Goal: Contribute content: Add original content to the website for others to see

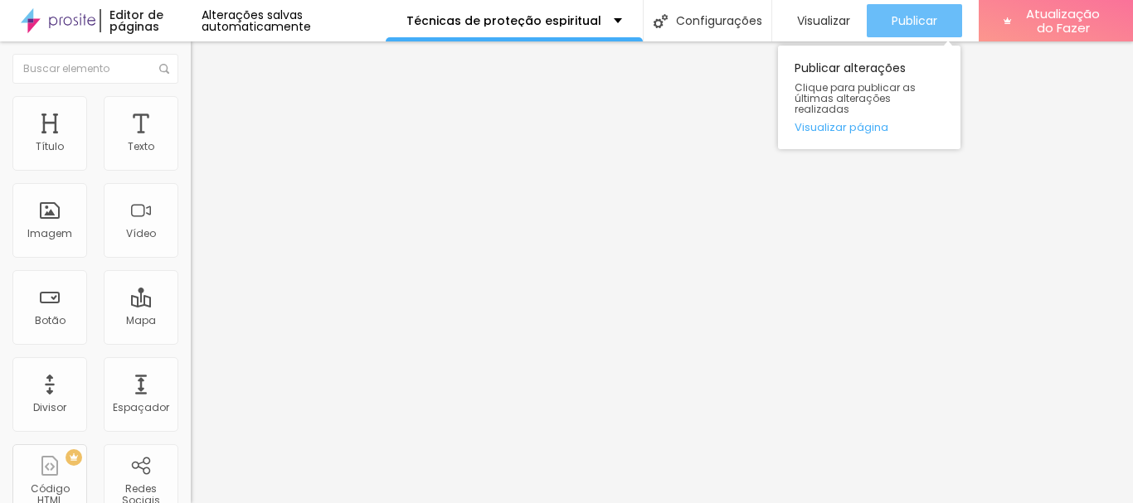
click at [924, 16] on font "Publicar" at bounding box center [914, 20] width 46 height 17
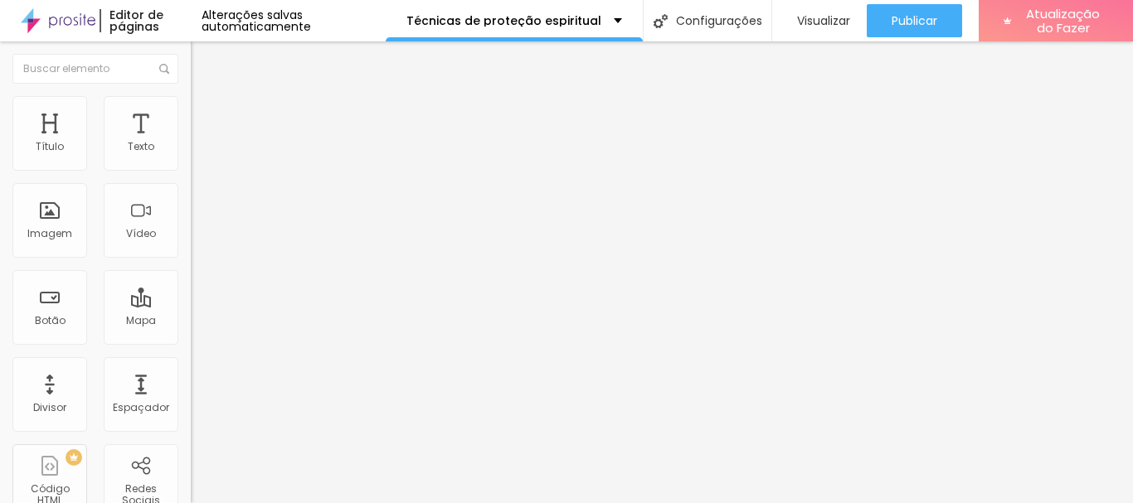
click at [191, 245] on button "button" at bounding box center [202, 236] width 23 height 17
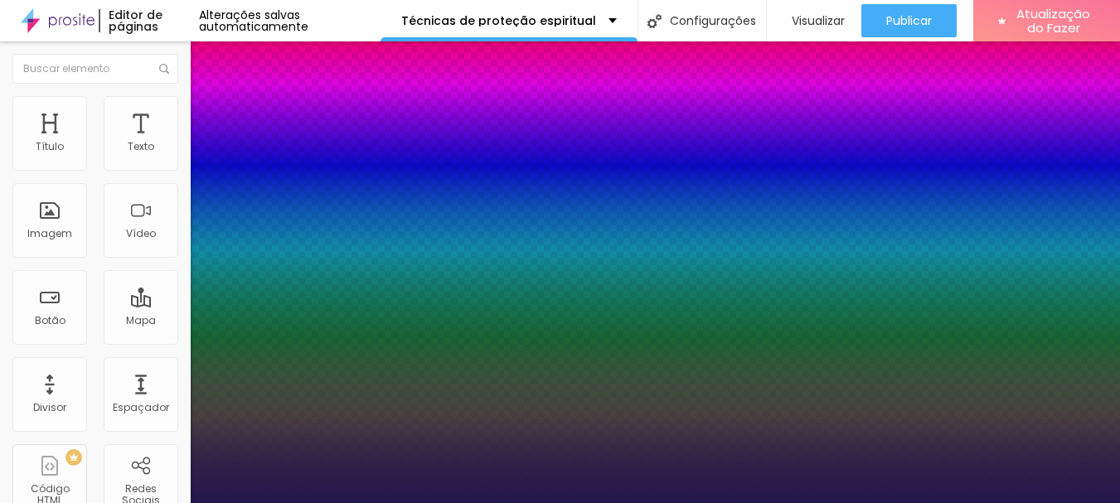
type input "1"
type input "8"
type input "6"
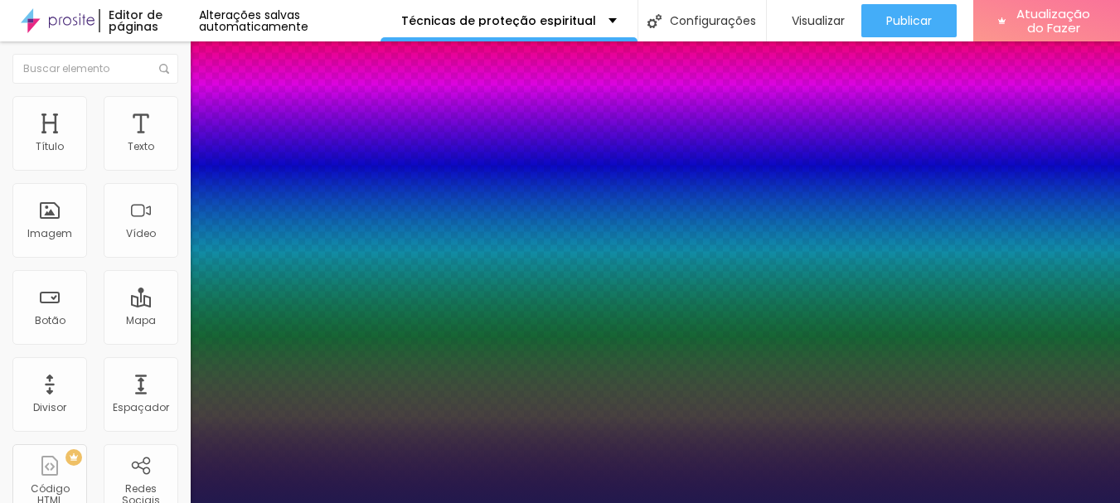
type input "1"
type input "8"
type input "0"
type input "1"
type input "8"
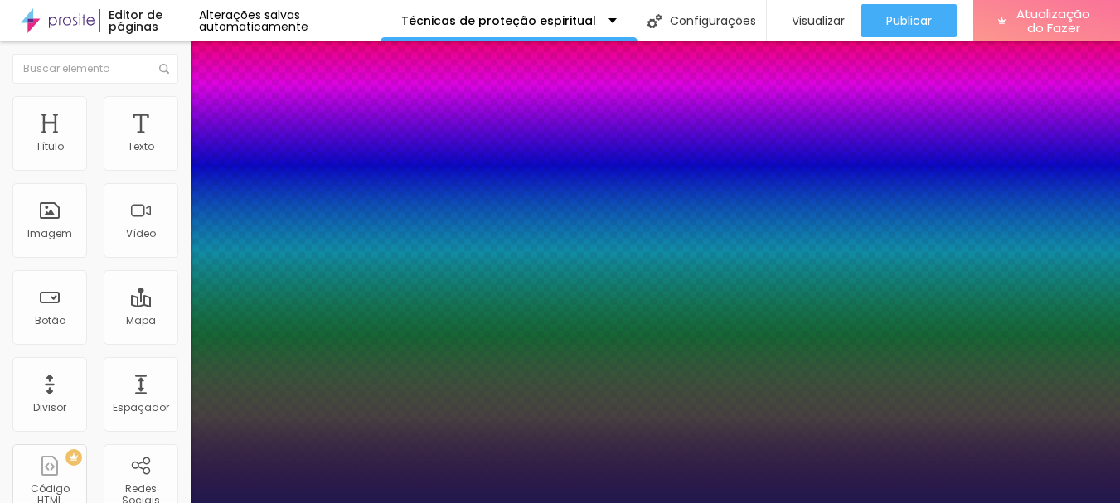
type input "04"
type input "1"
type input "40"
type input "040"
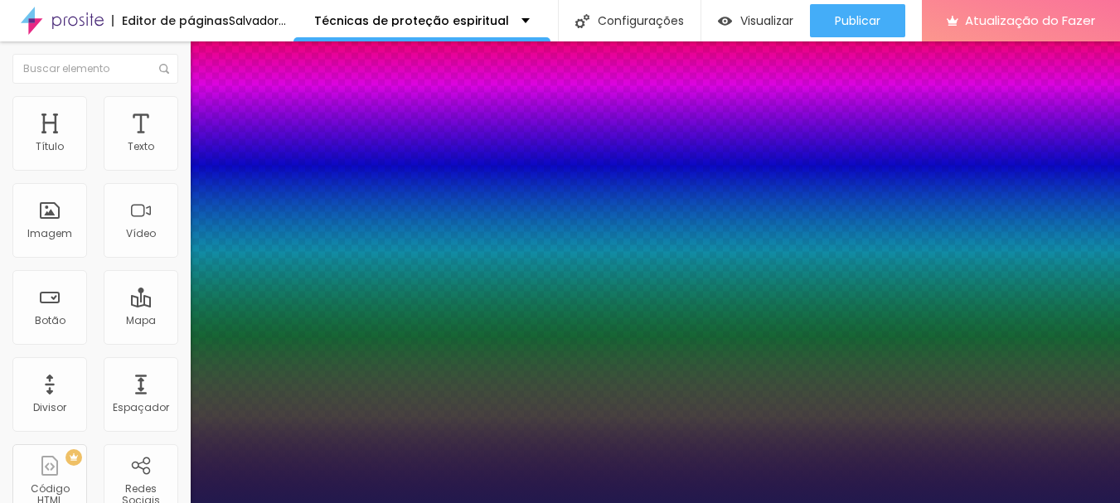
type input "1"
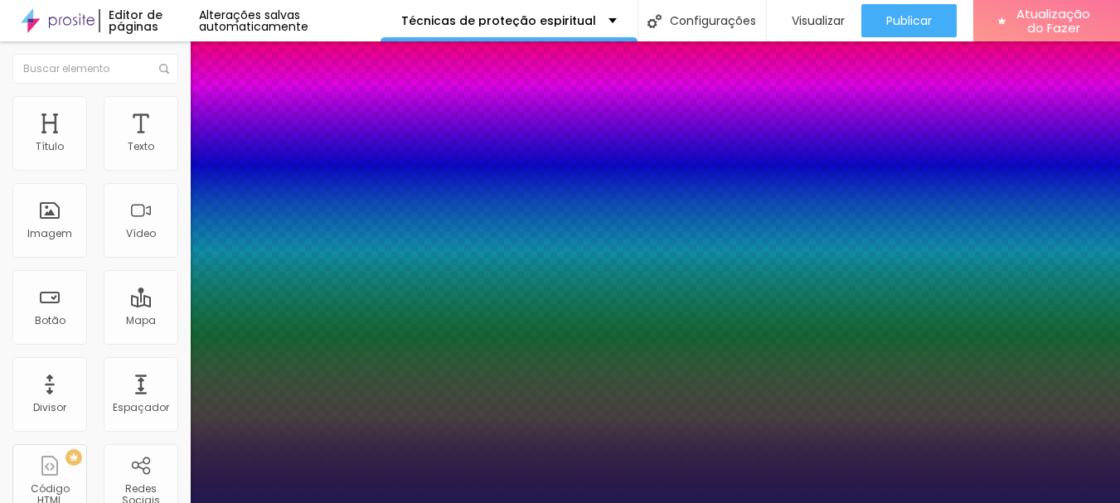
type input "40"
type input "1"
type input "40"
click at [462, 502] on div at bounding box center [560, 503] width 1120 height 0
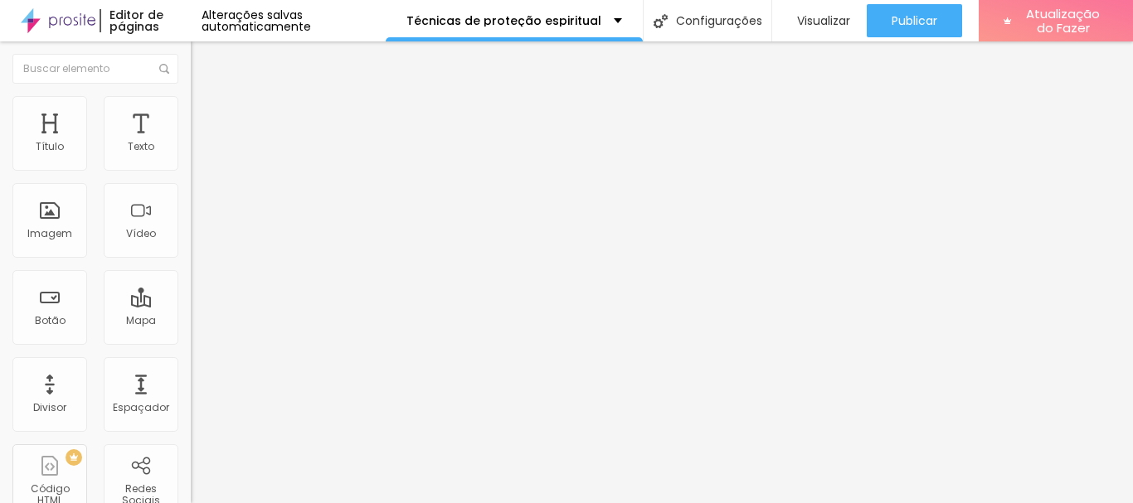
click at [203, 60] on img "button" at bounding box center [209, 60] width 13 height 13
click at [191, 245] on button "button" at bounding box center [202, 236] width 23 height 17
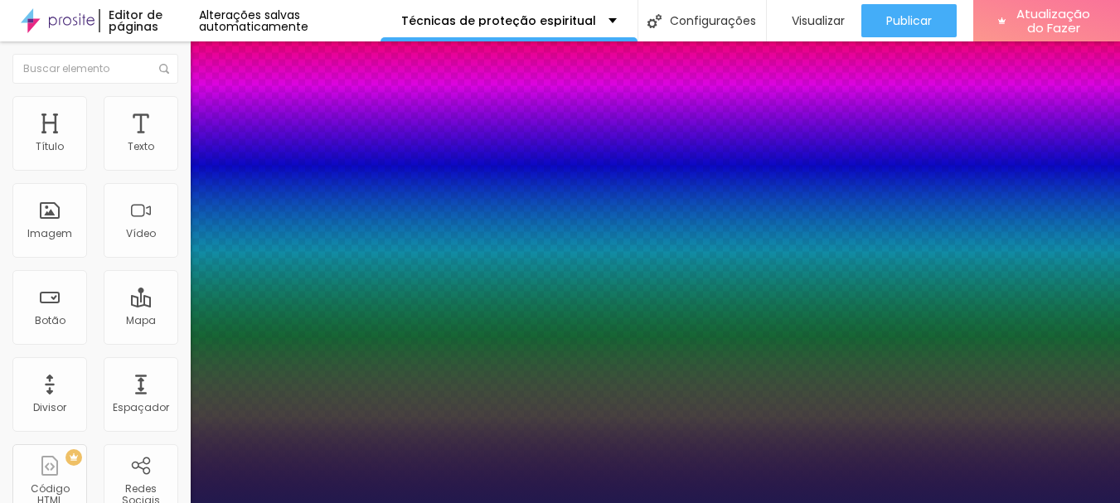
type input "1"
type input "8"
type input "2"
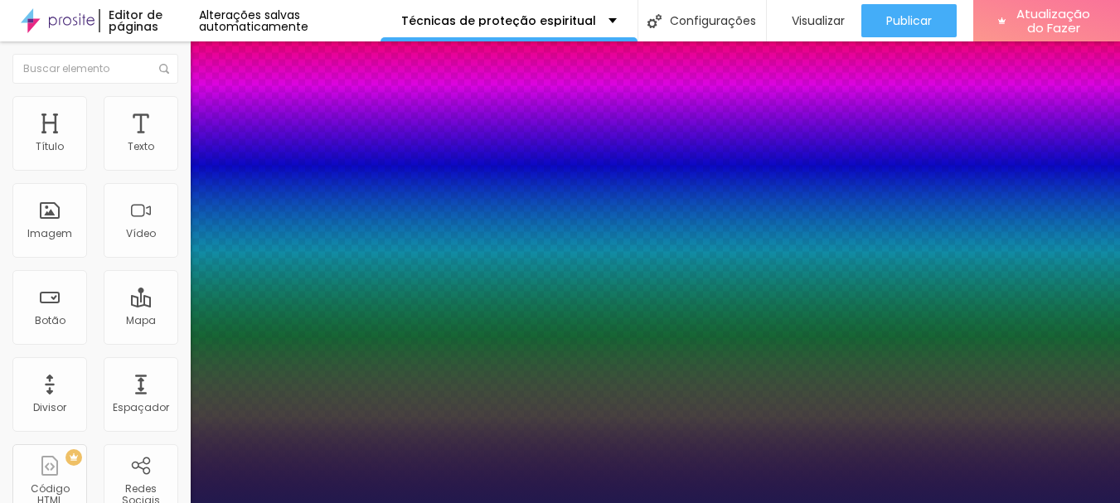
type input "1"
type input "20"
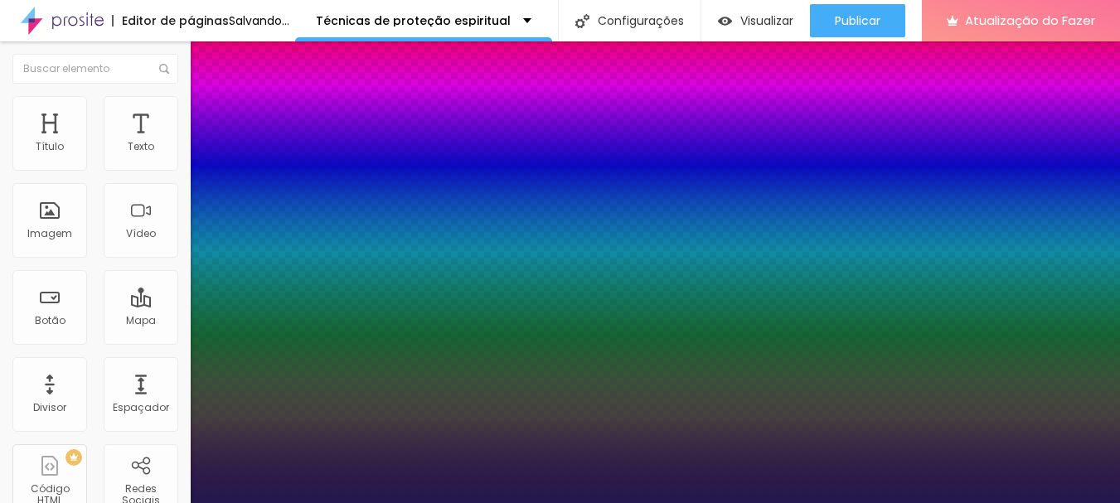
type input "1"
type input "20"
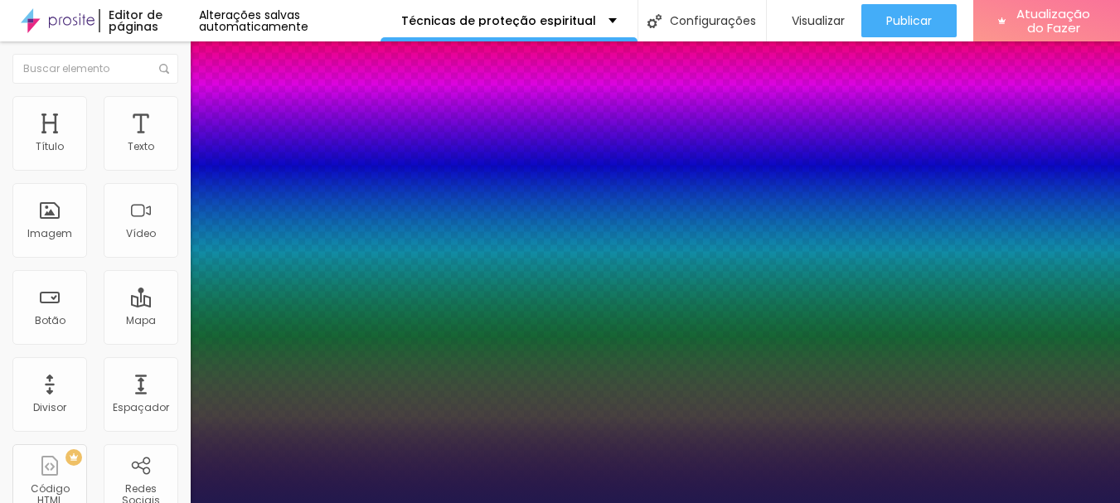
click at [610, 502] on div at bounding box center [560, 503] width 1120 height 0
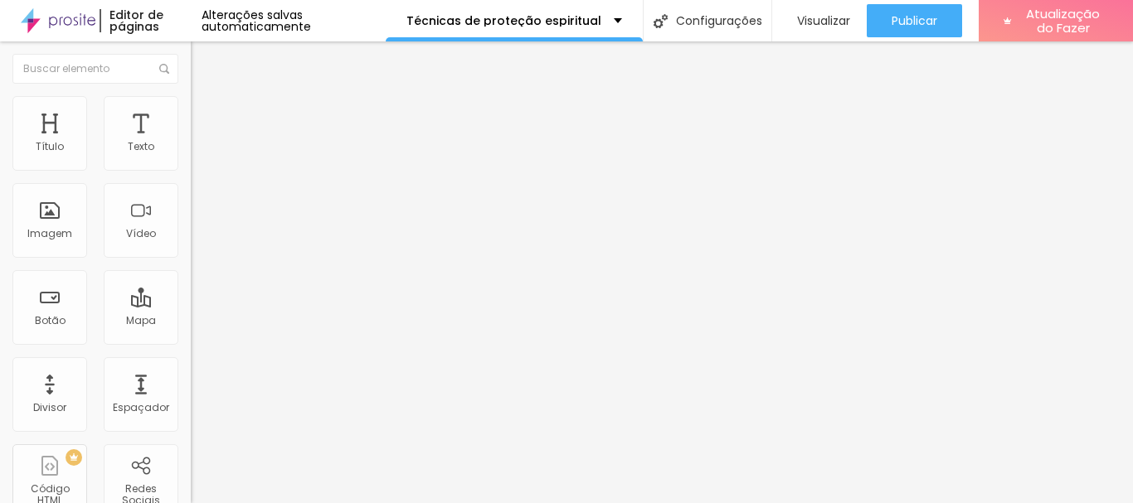
click at [201, 143] on font "Adicionar imagem" at bounding box center [249, 136] width 97 height 14
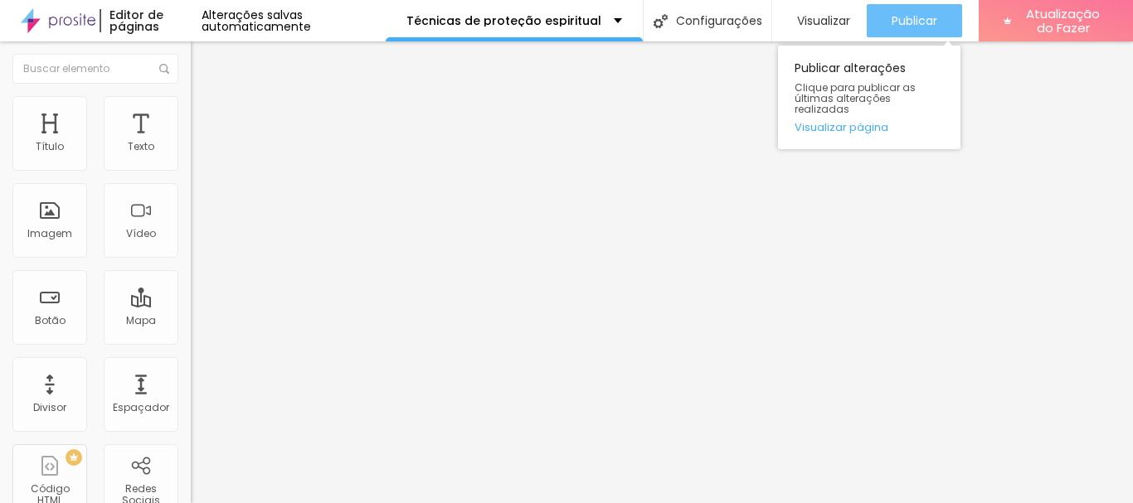
click at [901, 19] on font "Publicar" at bounding box center [914, 20] width 46 height 17
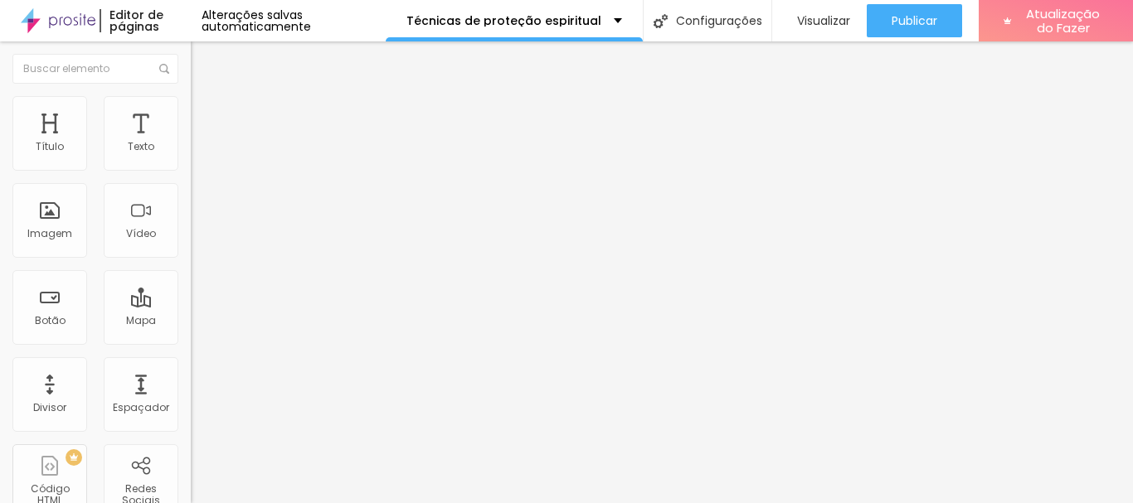
click at [199, 239] on icon "button" at bounding box center [202, 235] width 7 height 7
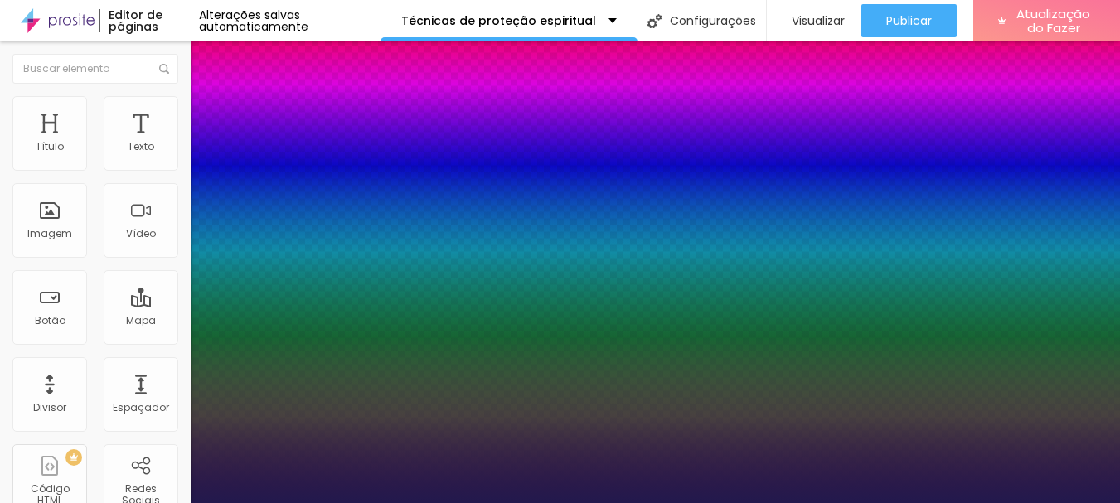
type input "1"
type input "8"
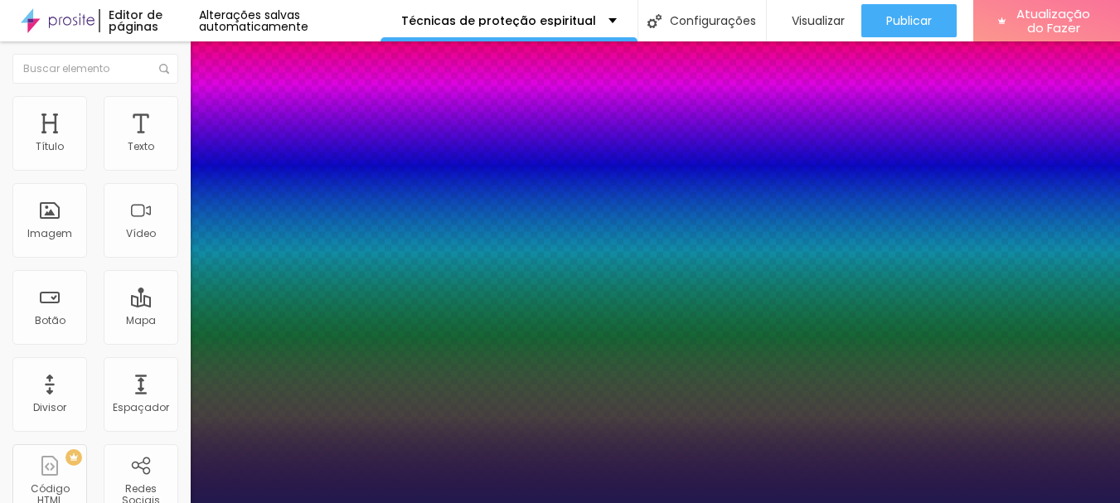
type input "2"
type input "1"
type input "20"
type input "1"
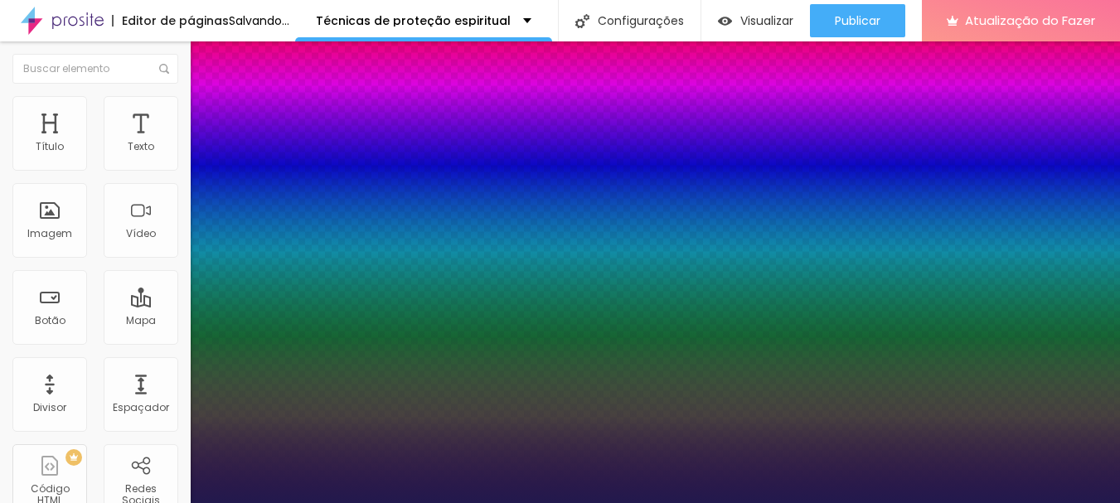
type input "20"
type input "1"
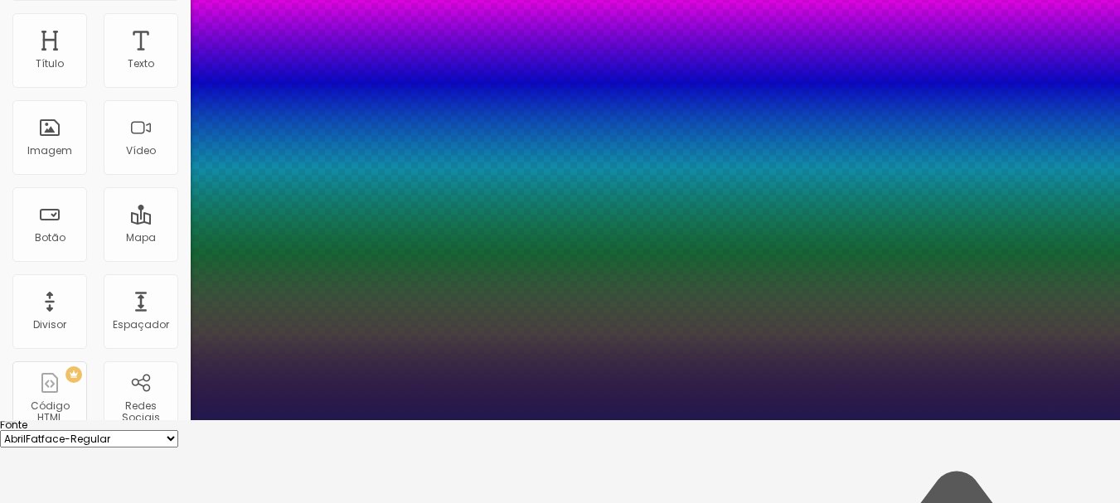
scroll to position [166, 0]
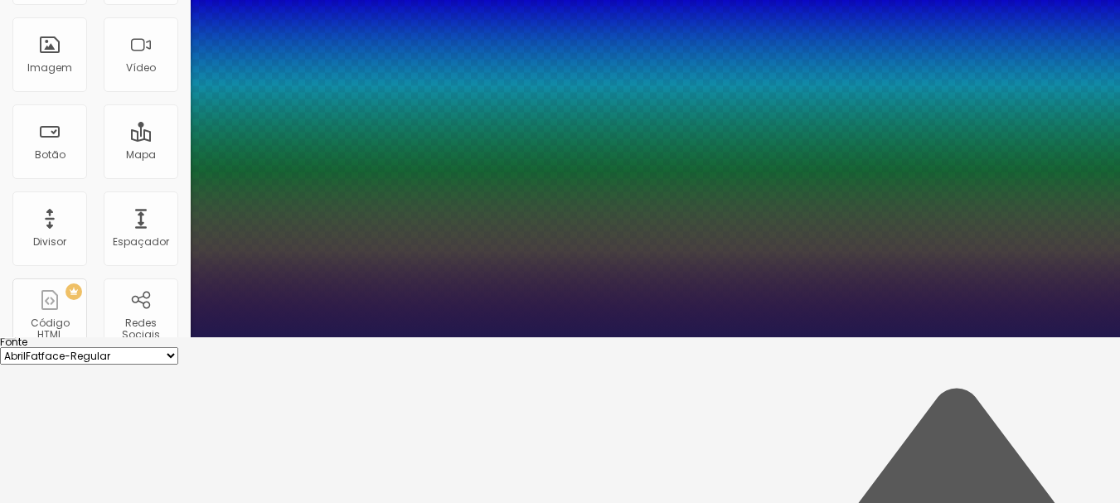
click at [661, 337] on div at bounding box center [560, 337] width 1120 height 0
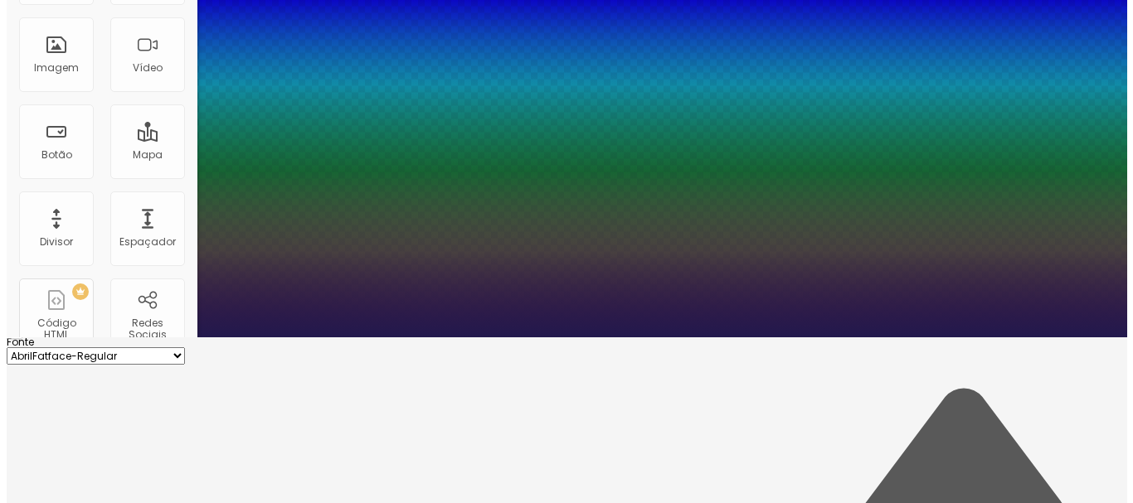
scroll to position [0, 0]
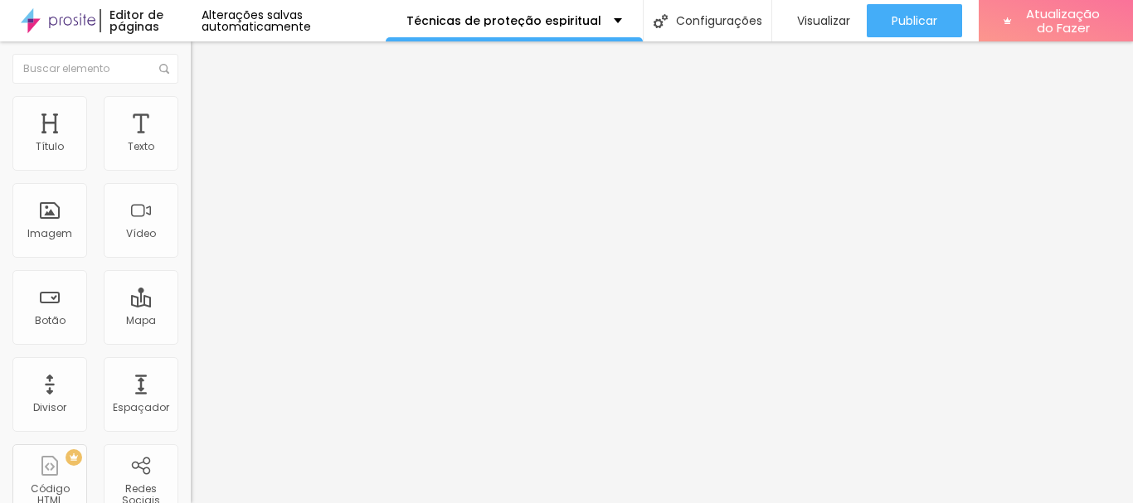
click at [191, 159] on button "button" at bounding box center [202, 150] width 23 height 17
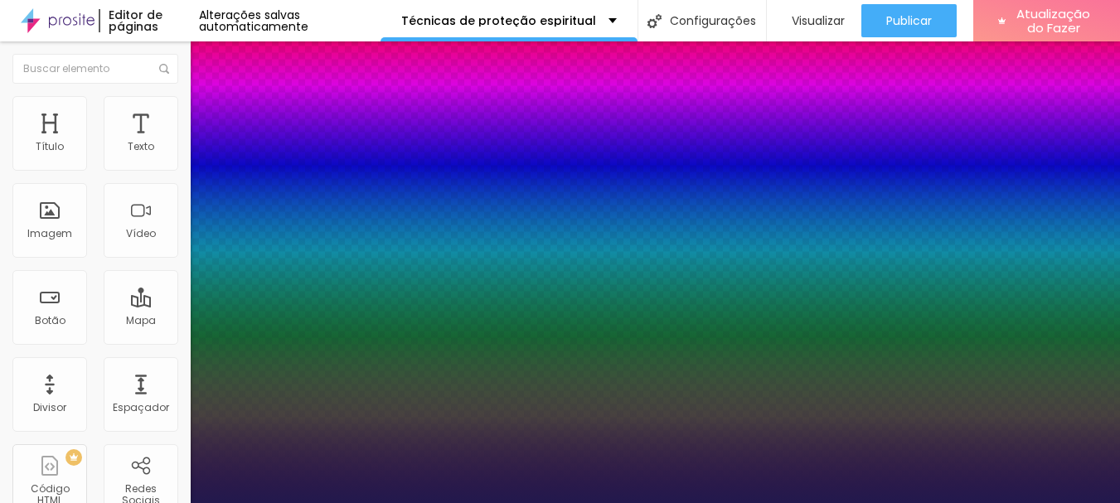
type input "1"
type input "8"
type input "2"
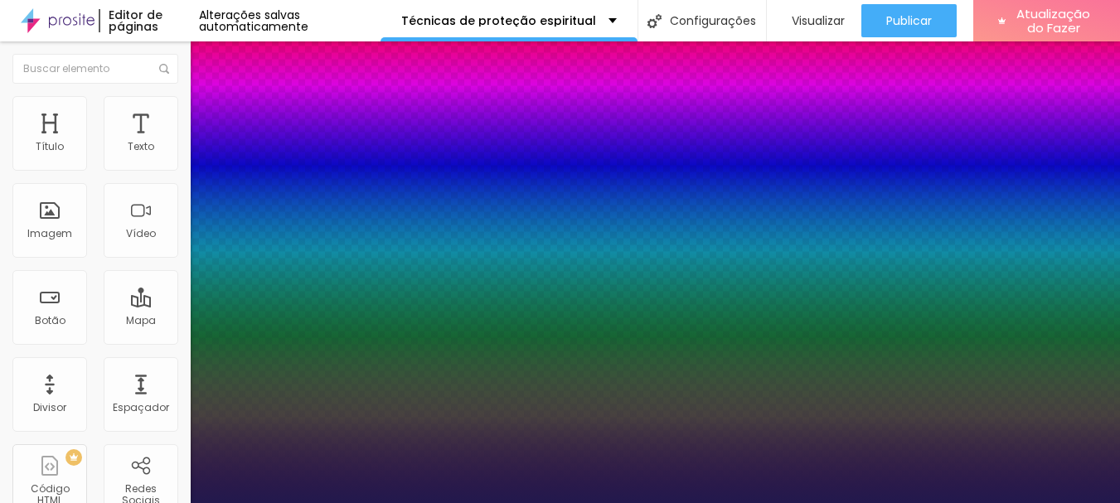
type input "1"
type input "20"
type input "1"
type input "20"
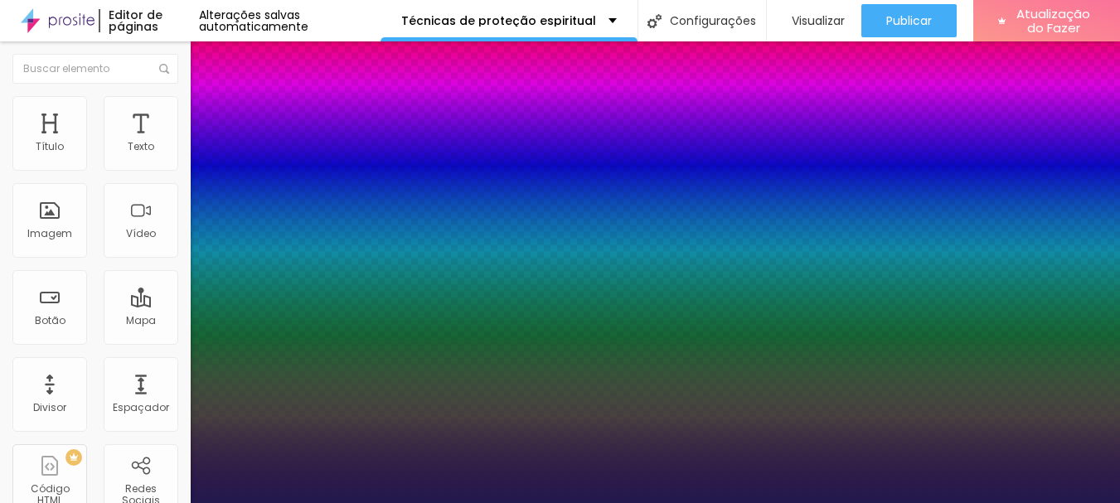
type input "1"
click at [482, 502] on div at bounding box center [560, 503] width 1120 height 0
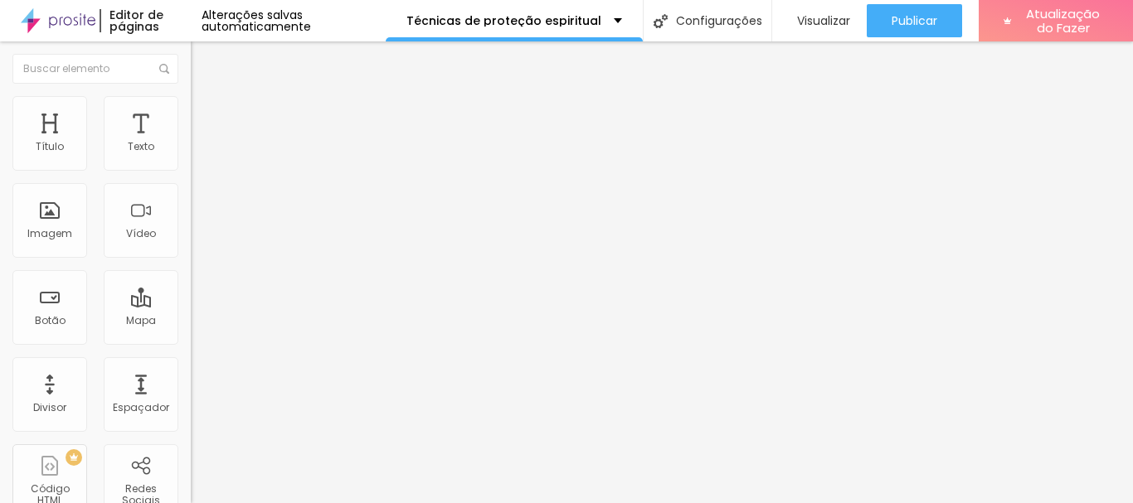
click at [191, 159] on button "button" at bounding box center [202, 150] width 23 height 17
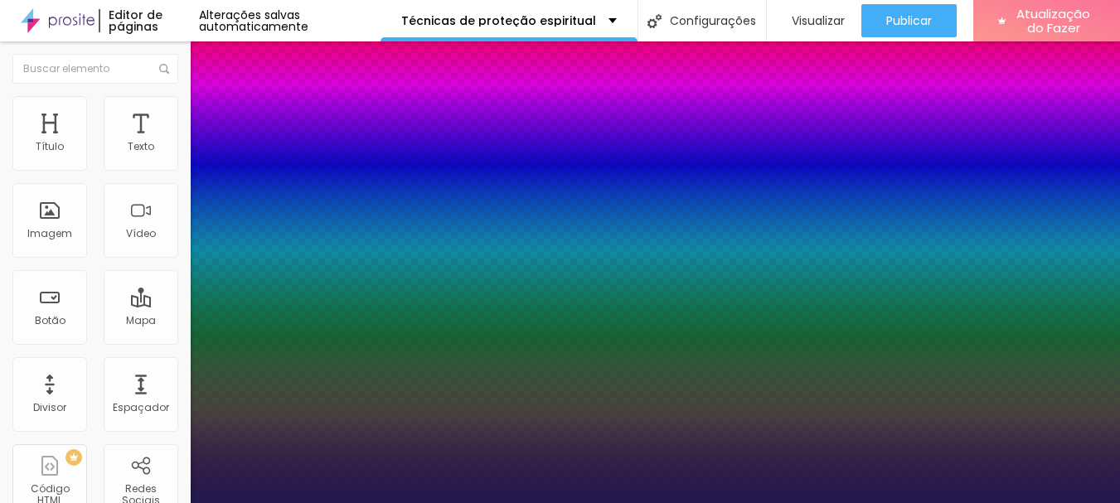
type input "1"
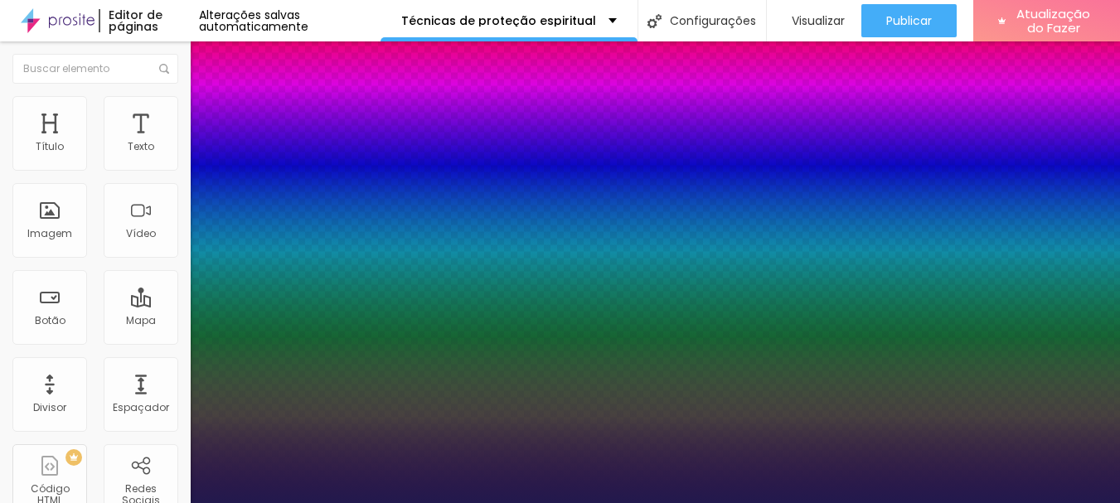
type input "1.5"
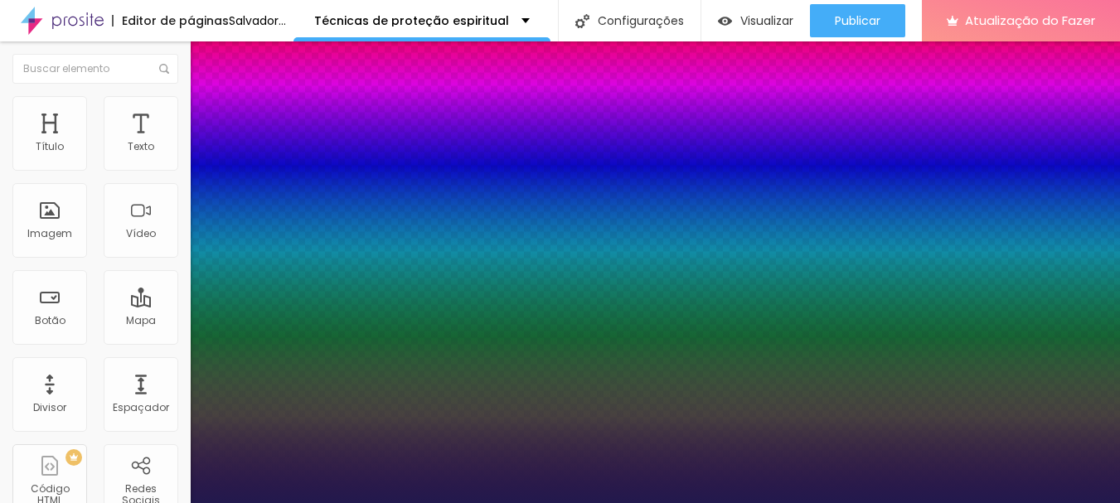
type input "1"
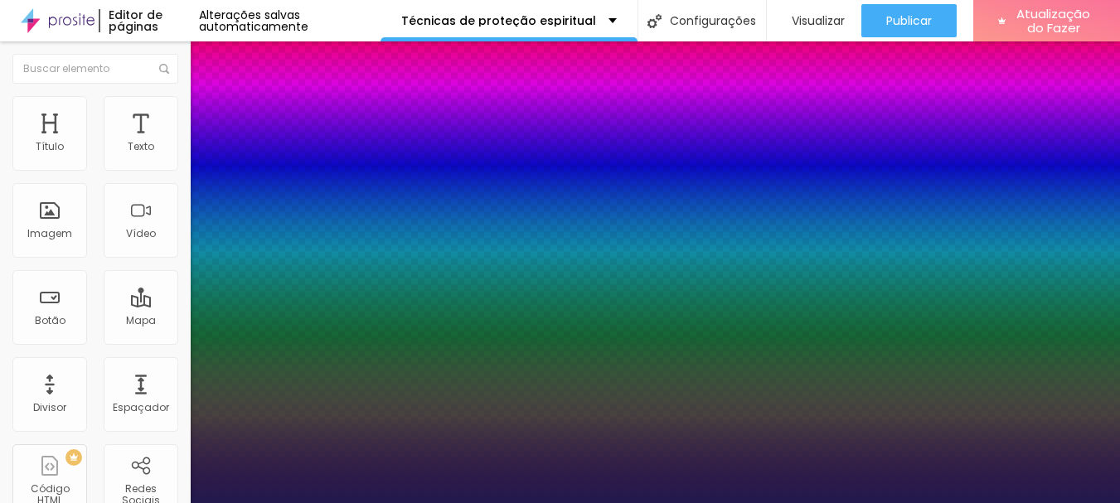
type input "1.5"
click at [663, 502] on div at bounding box center [560, 503] width 1120 height 0
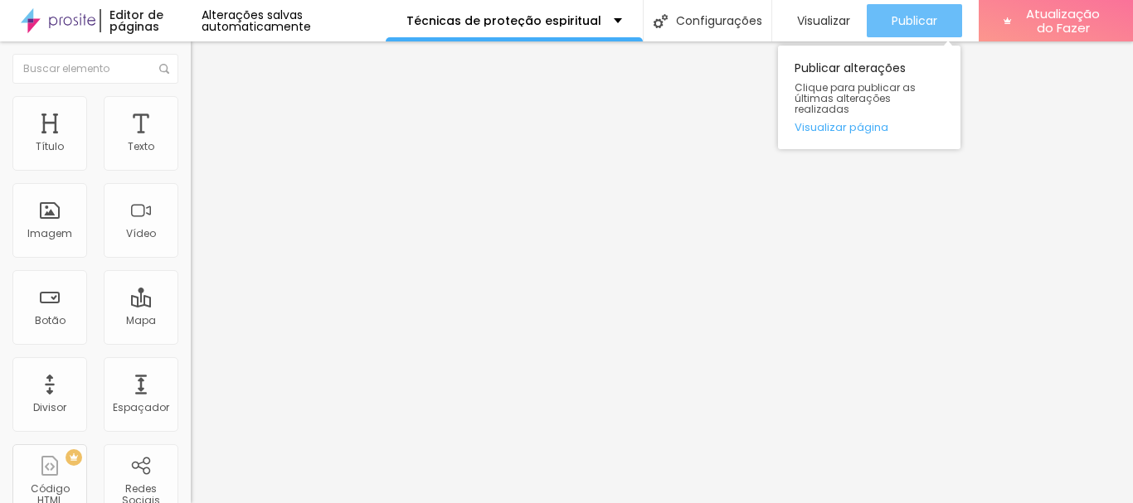
click at [898, 5] on div "Publicar" at bounding box center [914, 20] width 46 height 33
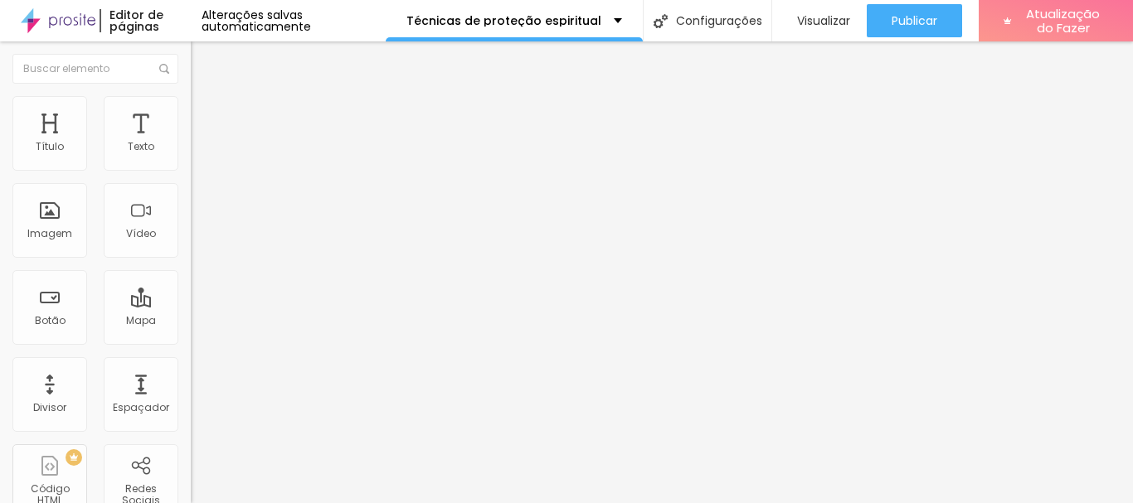
click at [201, 143] on font "Adicionar imagem" at bounding box center [249, 136] width 97 height 14
click at [191, 245] on button "button" at bounding box center [202, 236] width 23 height 17
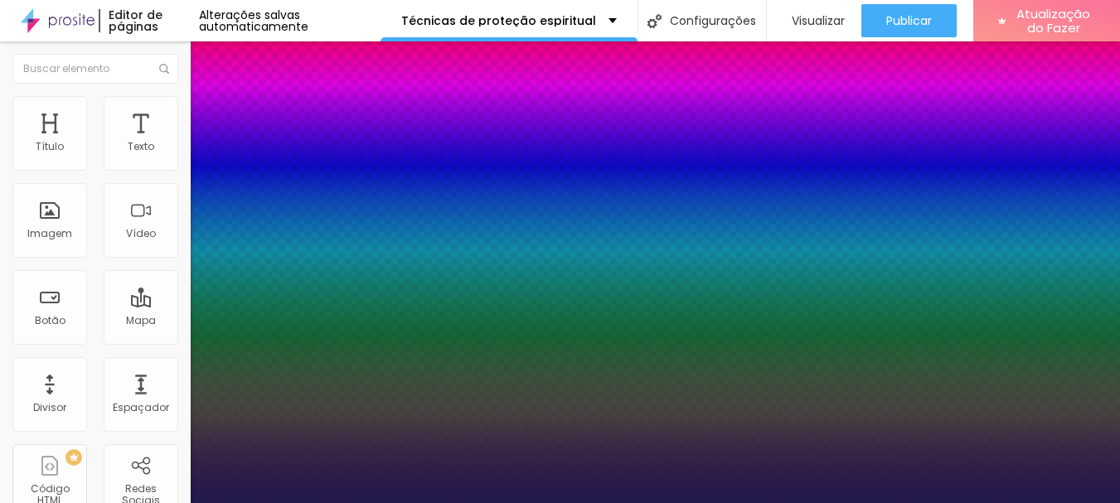
type input "1"
type input "8"
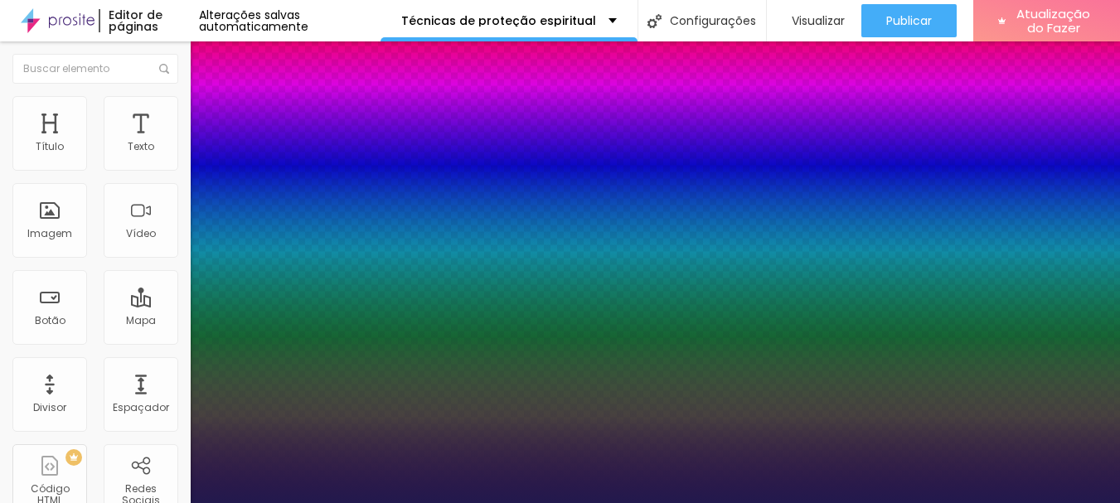
type input "2"
type input "1"
type input "20"
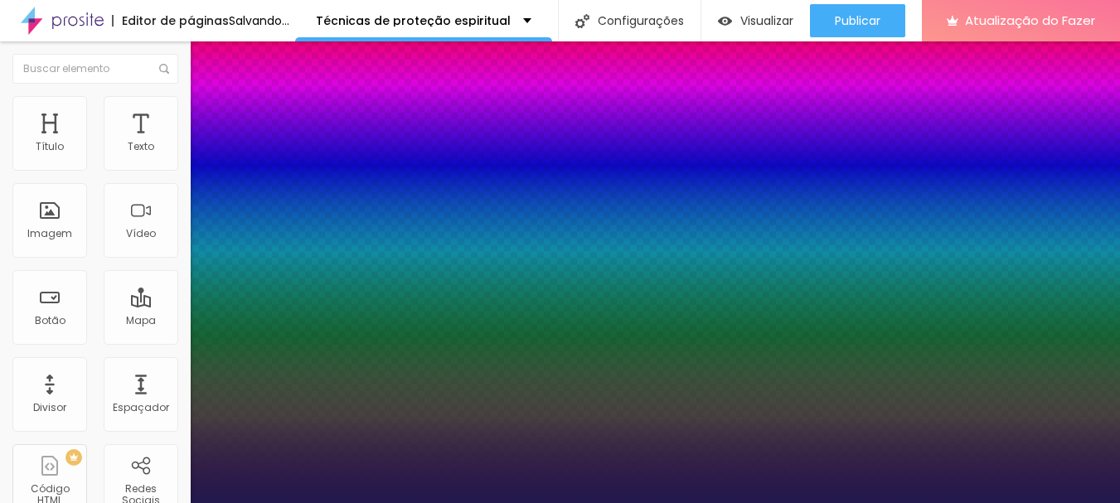
type input "1"
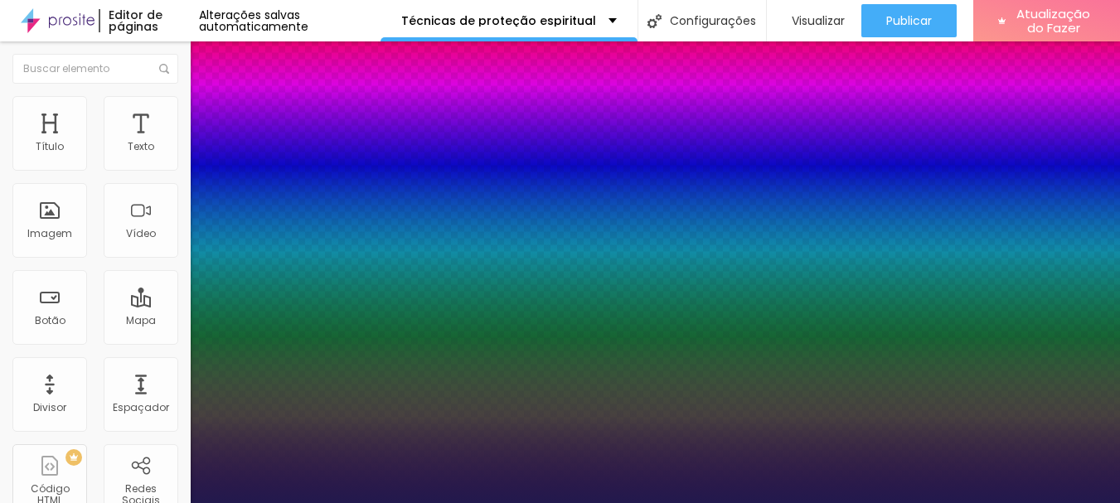
type input "20"
click at [648, 502] on div at bounding box center [560, 503] width 1120 height 0
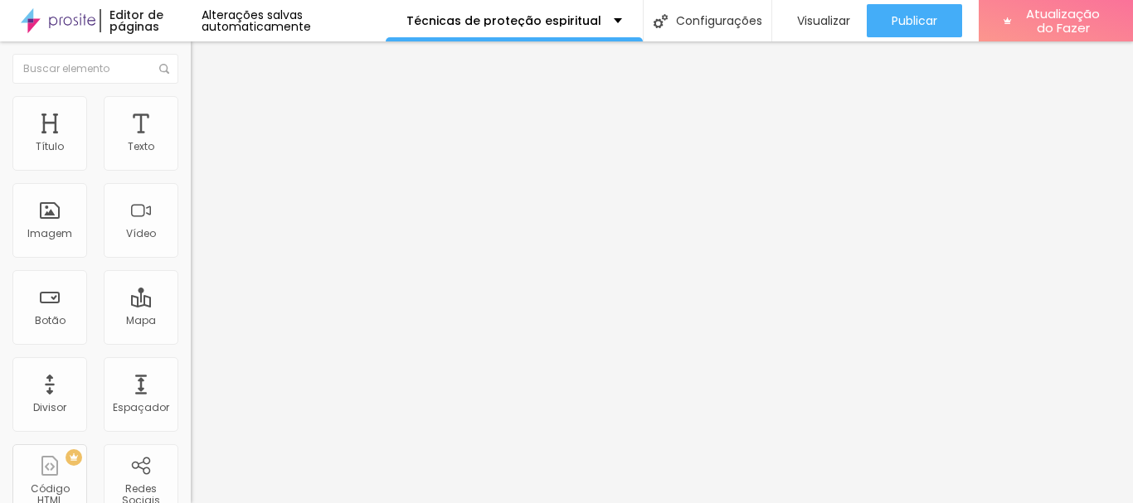
click at [191, 443] on div "Editar nulo Estilo Avançado Tamanho Título 1 H1 Título 2 H2 Título 3 H3 Título …" at bounding box center [286, 272] width 191 height 462
click at [197, 240] on icon "button" at bounding box center [202, 236] width 10 height 10
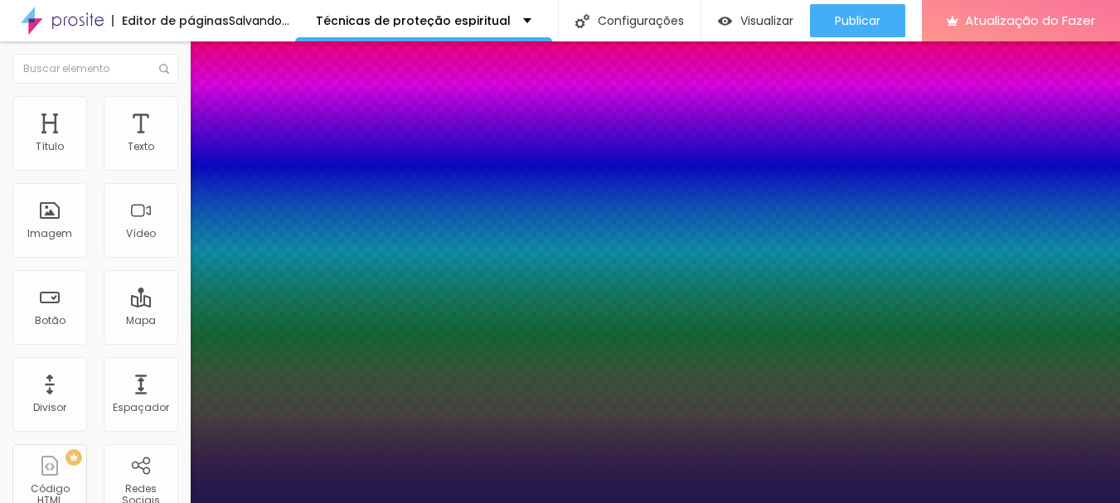
type input "1"
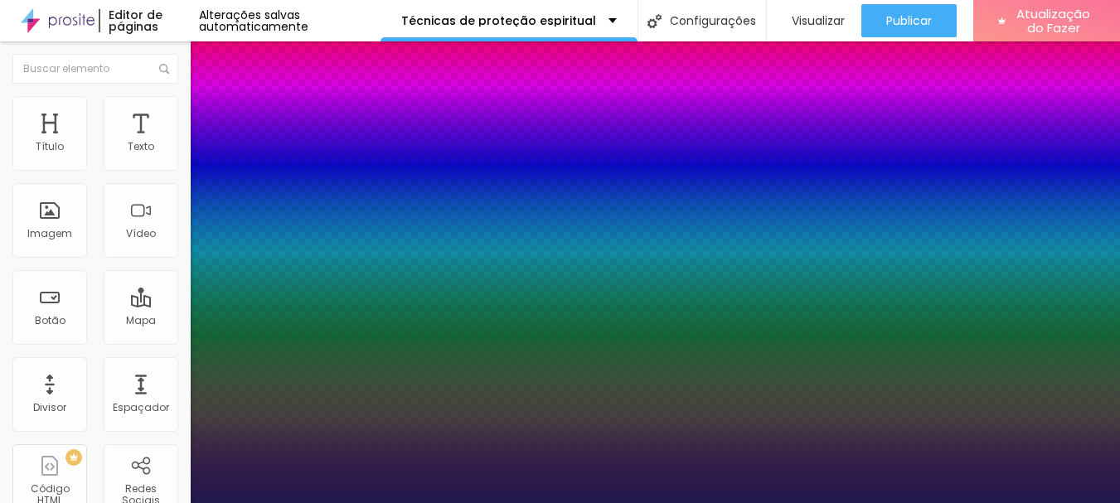
type input "8"
type input "2"
type input "1"
type input "25"
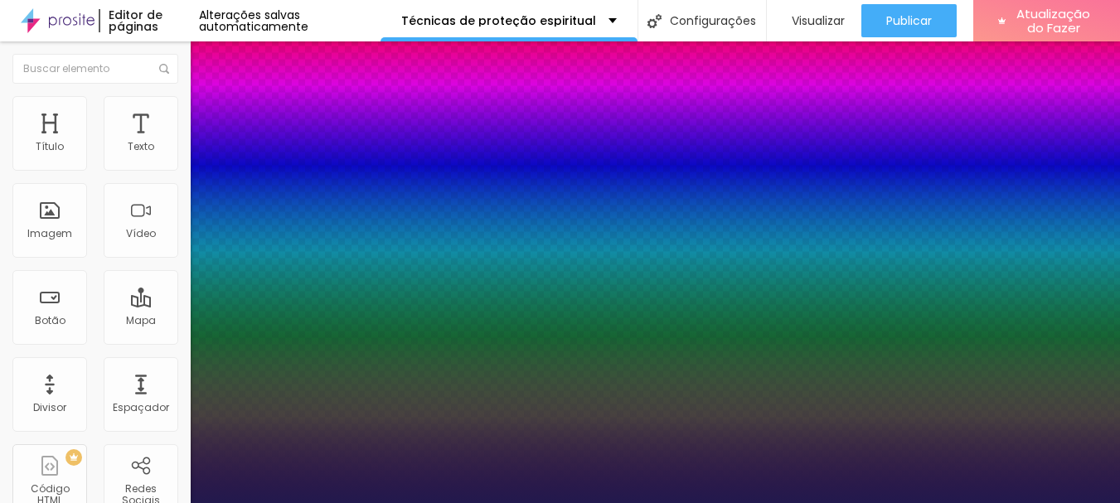
type input "25"
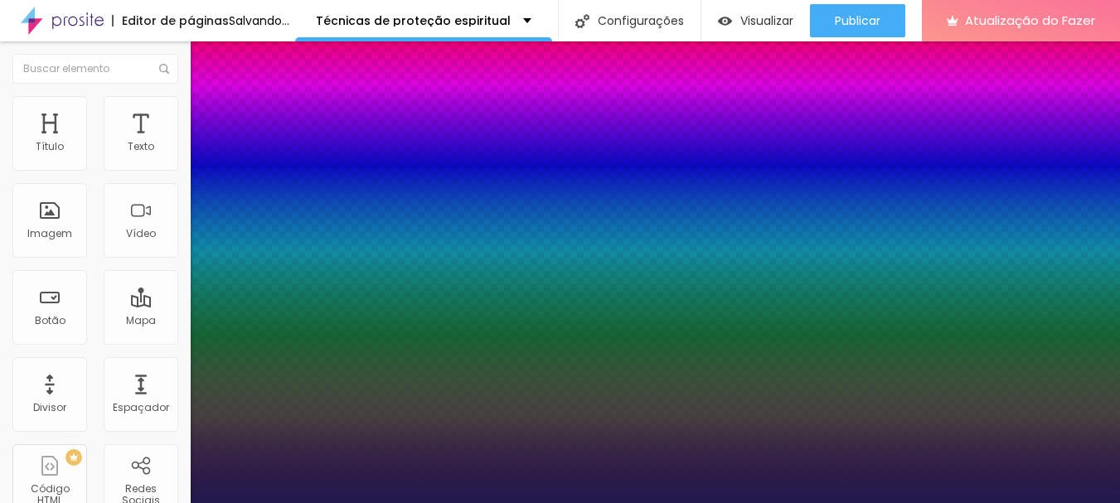
type input "1"
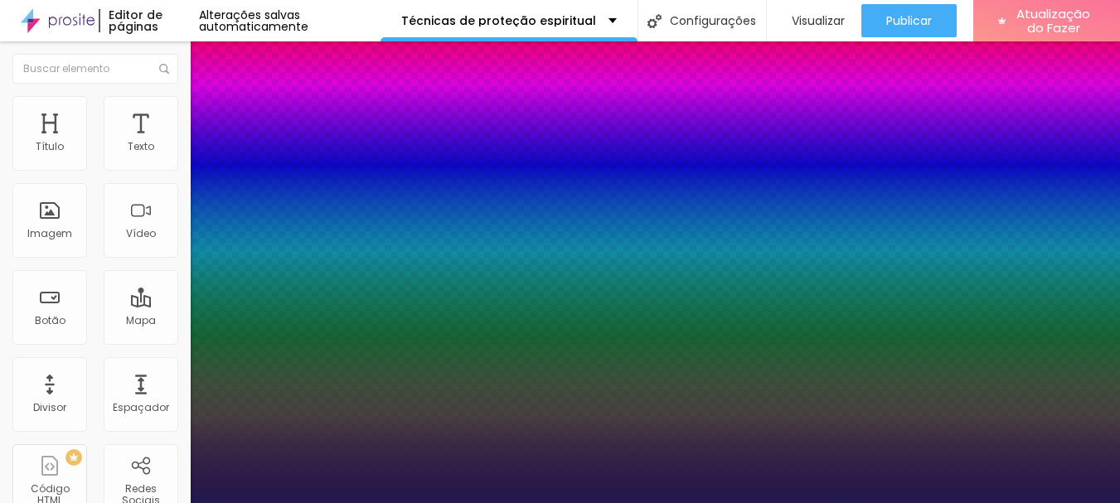
type input "25"
click at [614, 502] on div at bounding box center [560, 503] width 1120 height 0
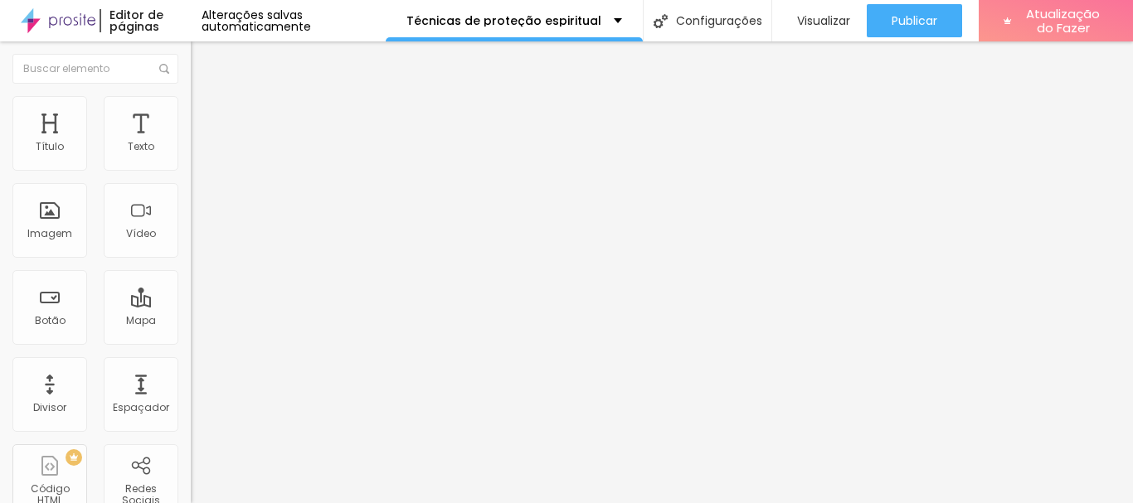
click at [197, 240] on icon "button" at bounding box center [202, 236] width 10 height 10
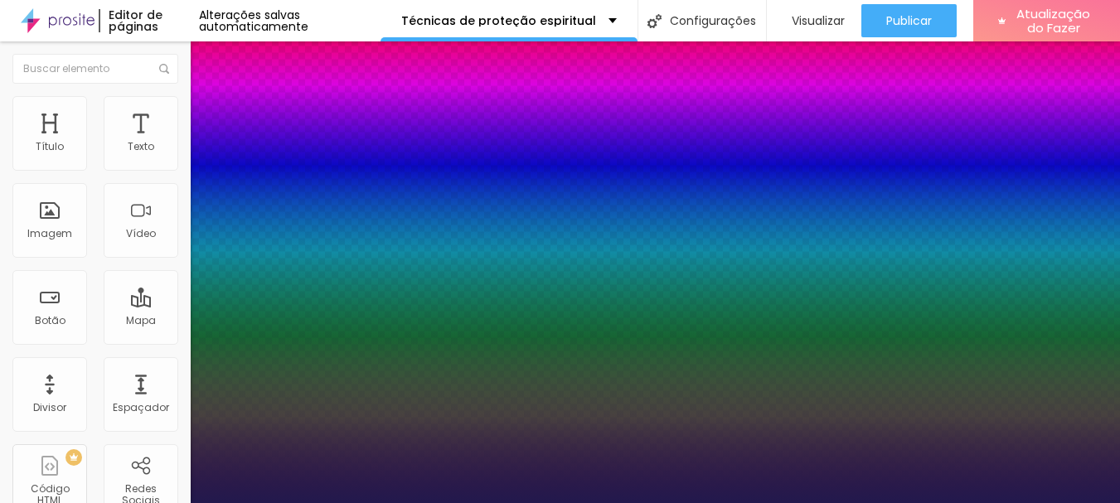
type input "1"
type input "8"
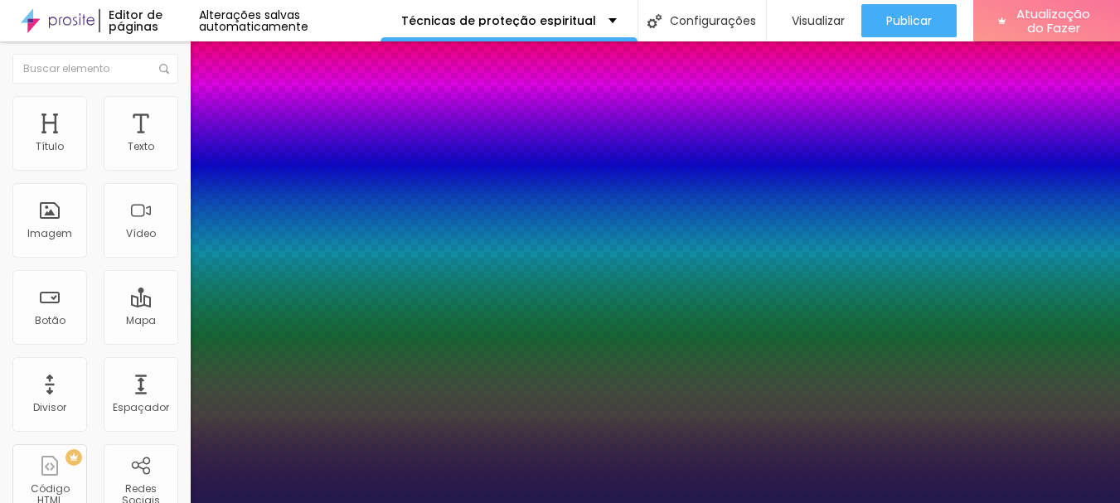
type input "2"
type input "1"
type input "25"
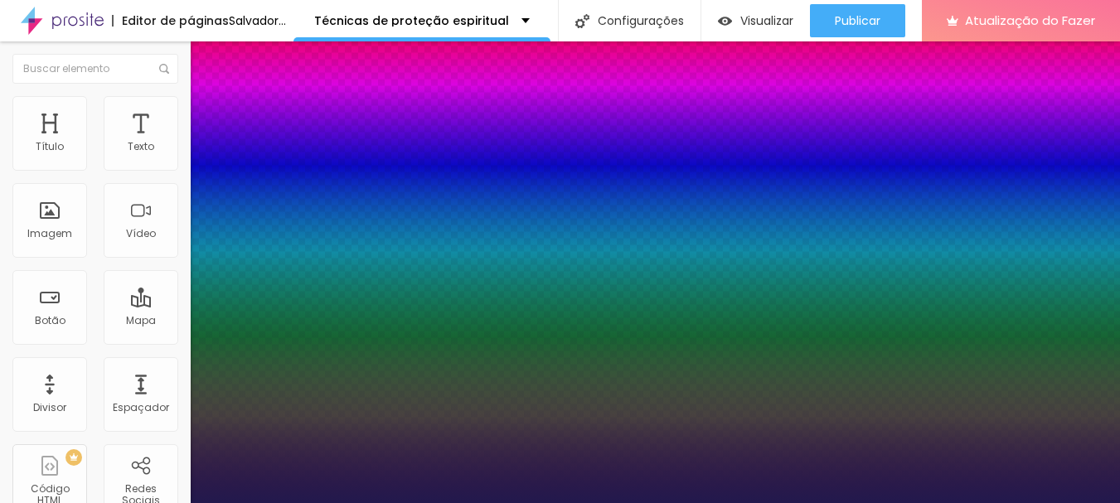
type input "1"
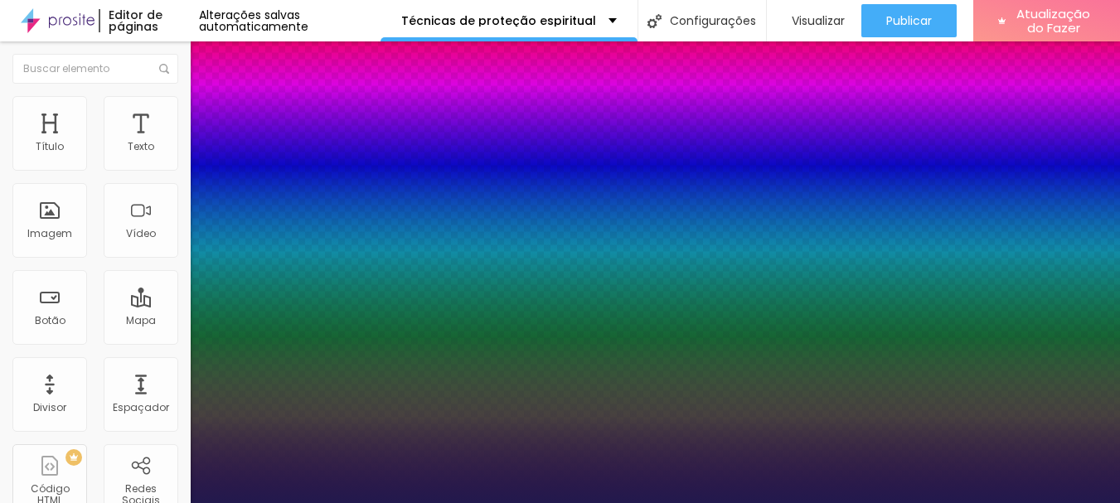
type input "25"
click at [601, 502] on div at bounding box center [560, 503] width 1120 height 0
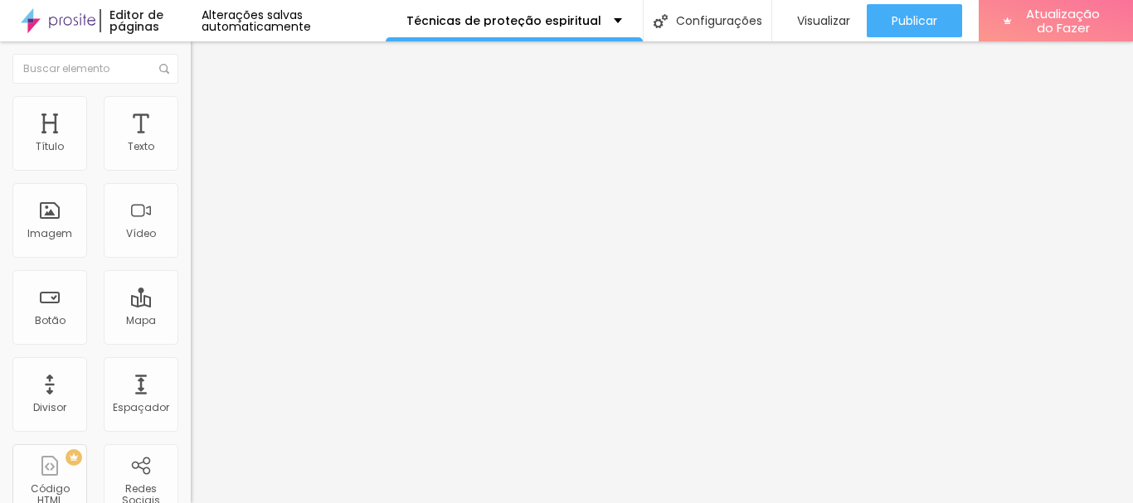
click at [197, 240] on icon "button" at bounding box center [202, 236] width 10 height 10
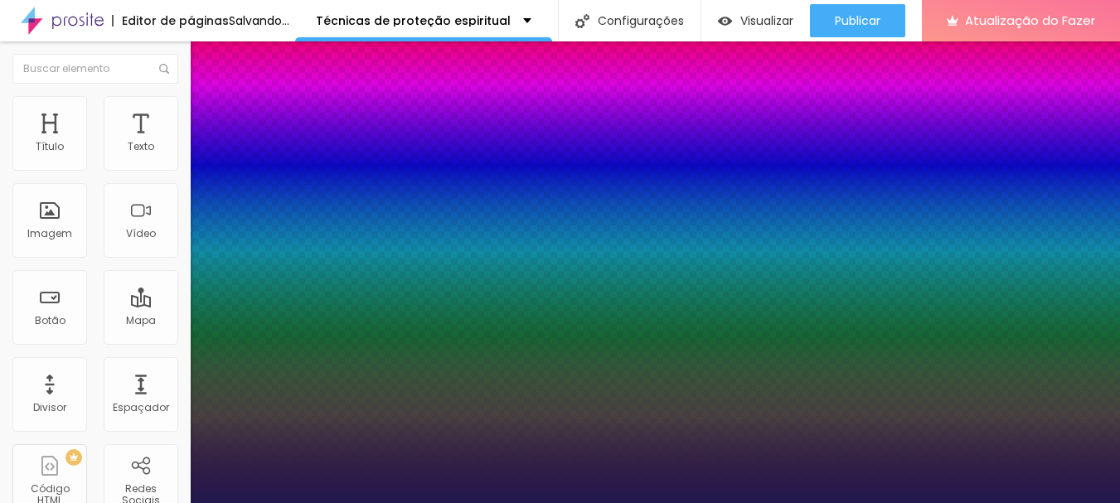
type input "1"
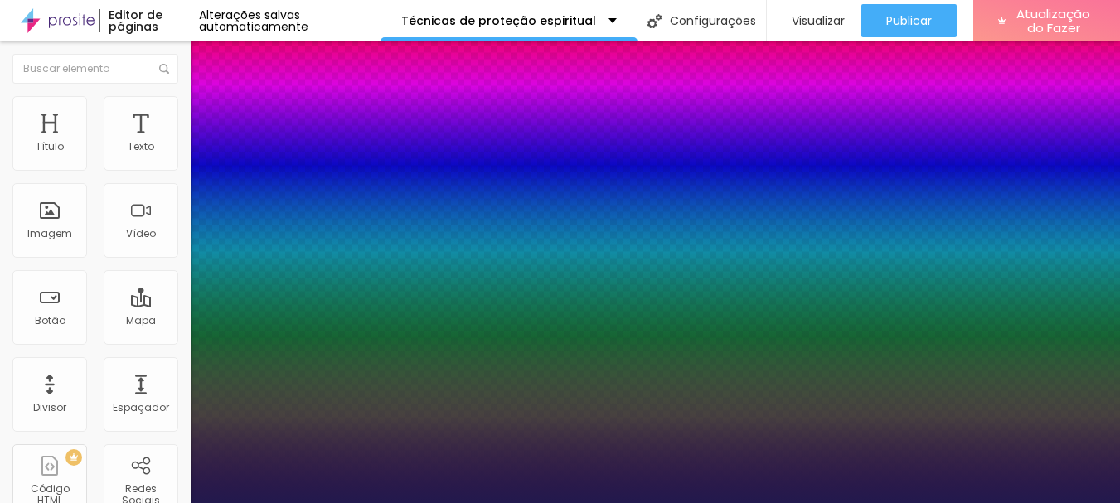
type input "8"
type input "2"
type input "1"
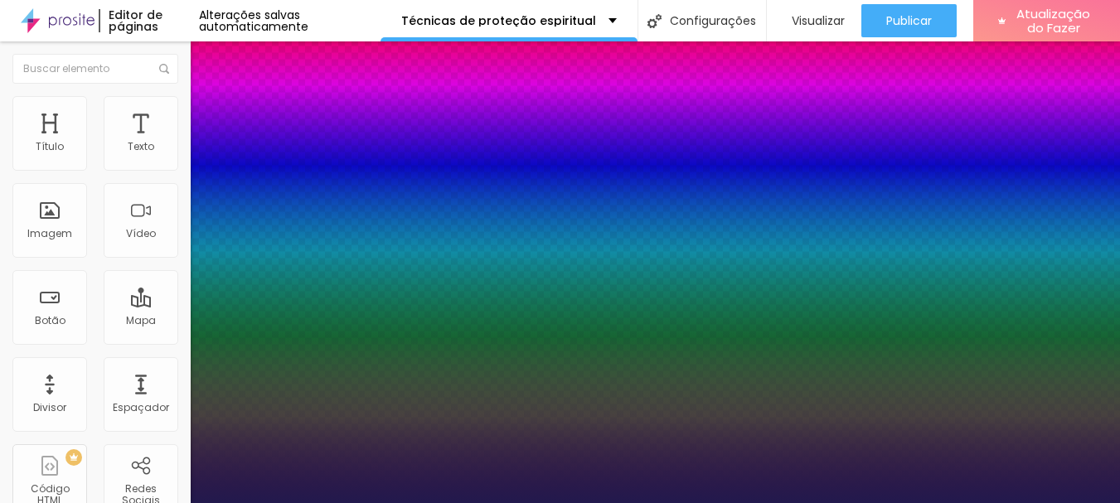
type input "20"
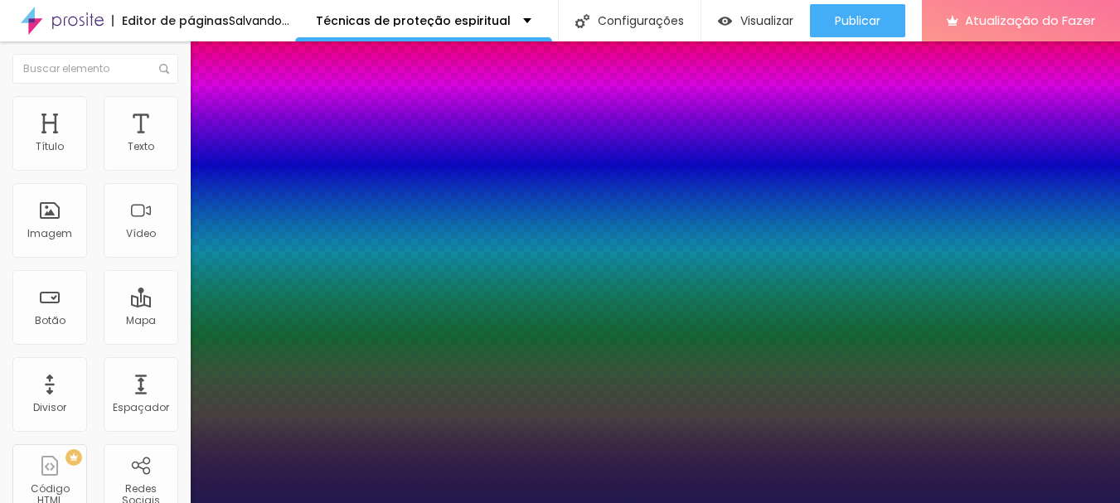
type input "1"
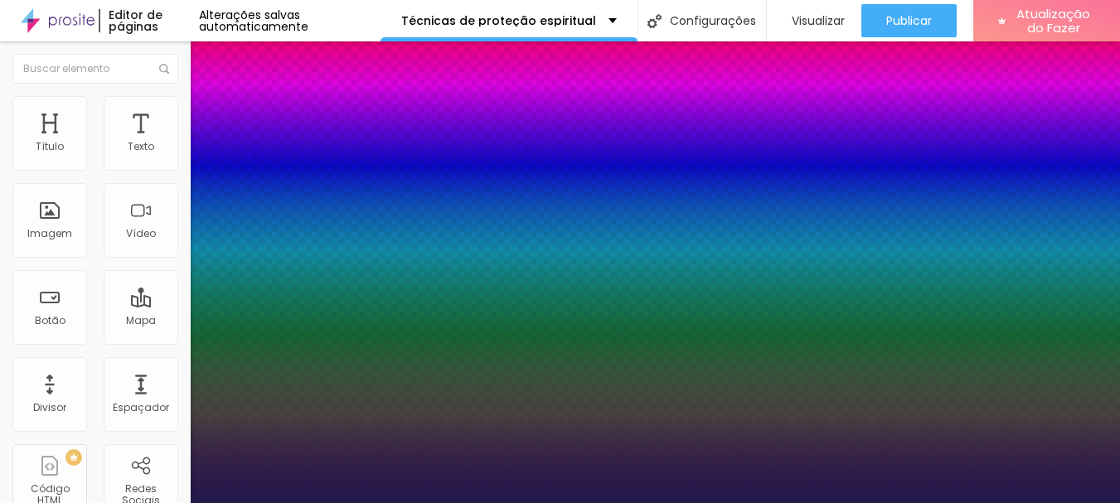
type input "20"
click at [662, 502] on div at bounding box center [560, 503] width 1120 height 0
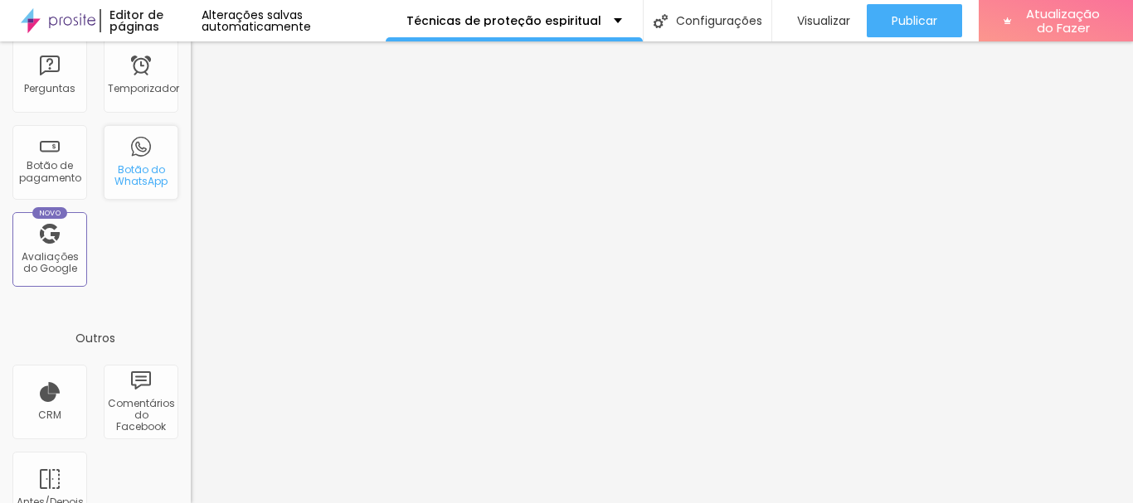
scroll to position [0, 0]
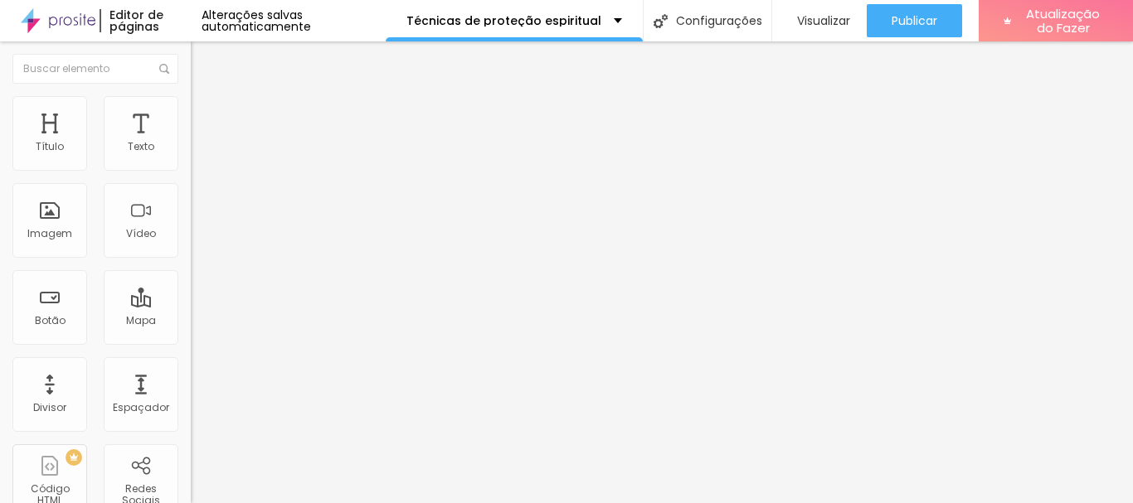
click at [191, 156] on input "text" at bounding box center [290, 147] width 199 height 17
type input "[PHONE_NUMBER]"
type input "19981839688"
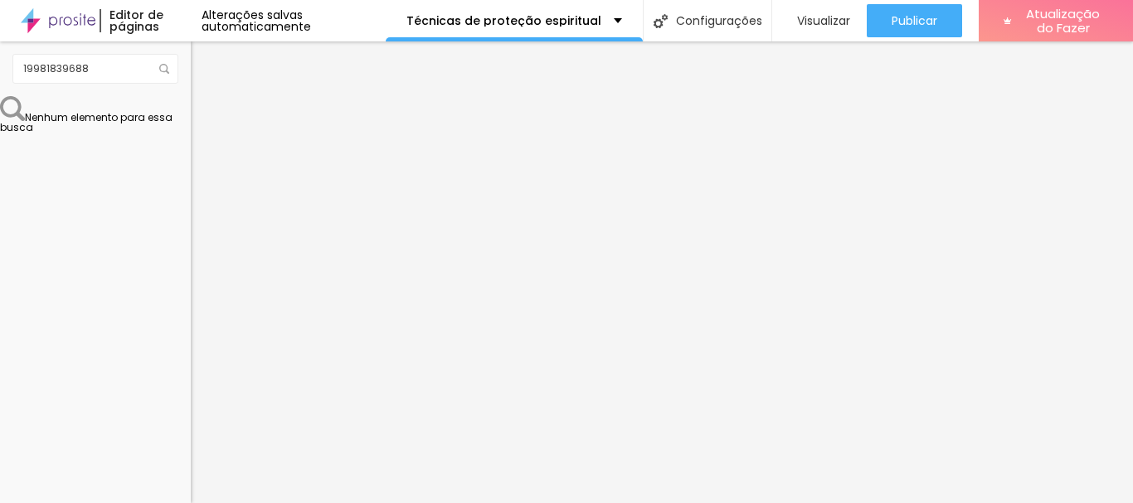
drag, startPoint x: 152, startPoint y: 227, endPoint x: 0, endPoint y: 227, distance: 151.7
click at [191, 227] on div "Número do WhatsApp * [PHONE_NUMBER] + 55 Texto do botão Conversar no WhatsApp M…" at bounding box center [286, 405] width 191 height 553
type input "Quero participar!"
click at [206, 111] on font "Estilo" at bounding box center [219, 107] width 26 height 14
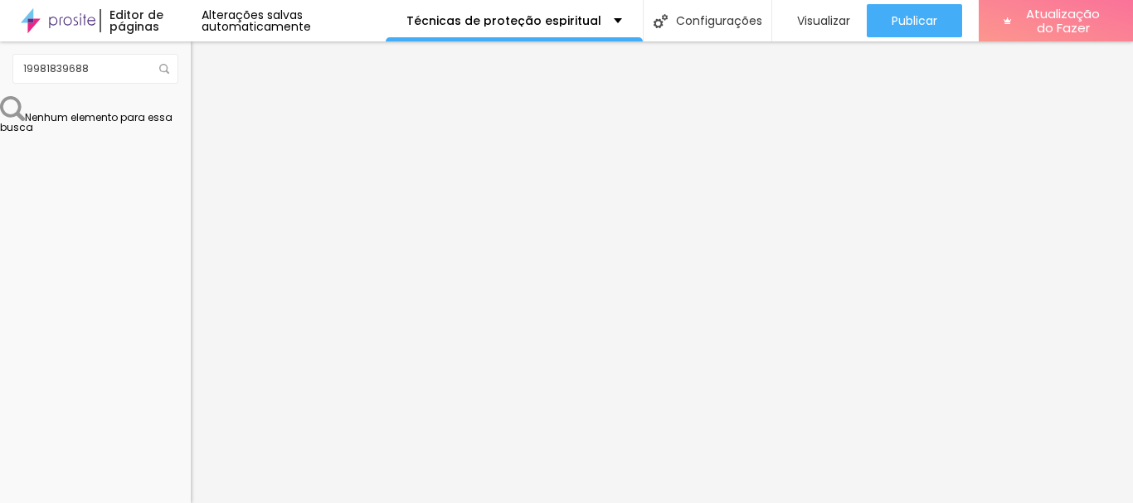
type input "15"
type input "16"
type input "18"
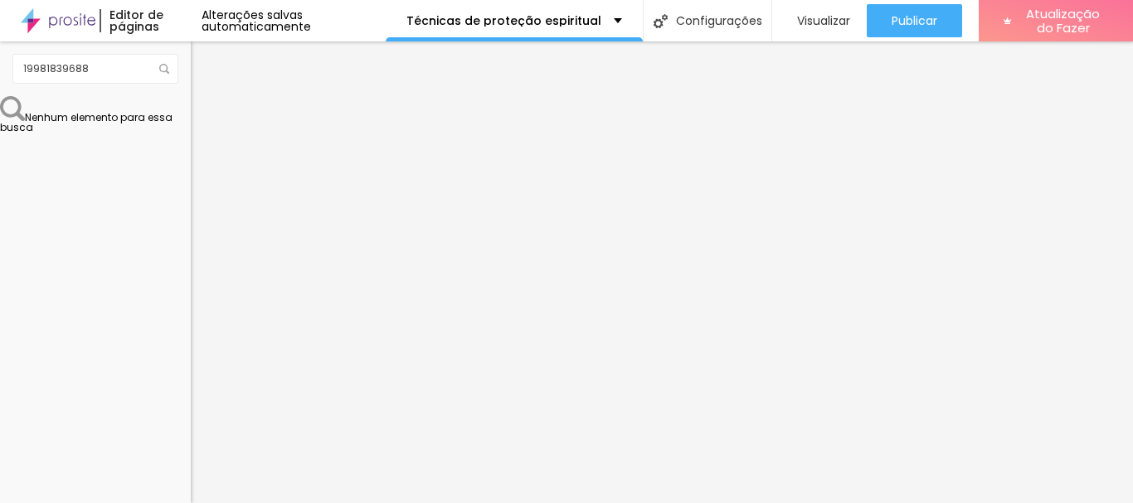
type input "18"
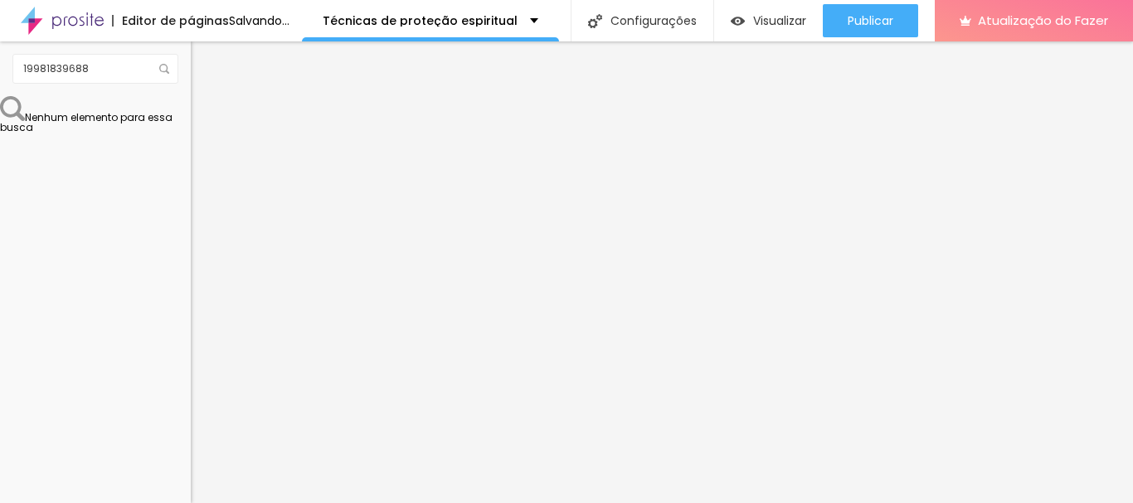
drag, startPoint x: 61, startPoint y: 251, endPoint x: 175, endPoint y: 252, distance: 114.4
type input "18"
click at [191, 481] on input "range" at bounding box center [244, 487] width 107 height 13
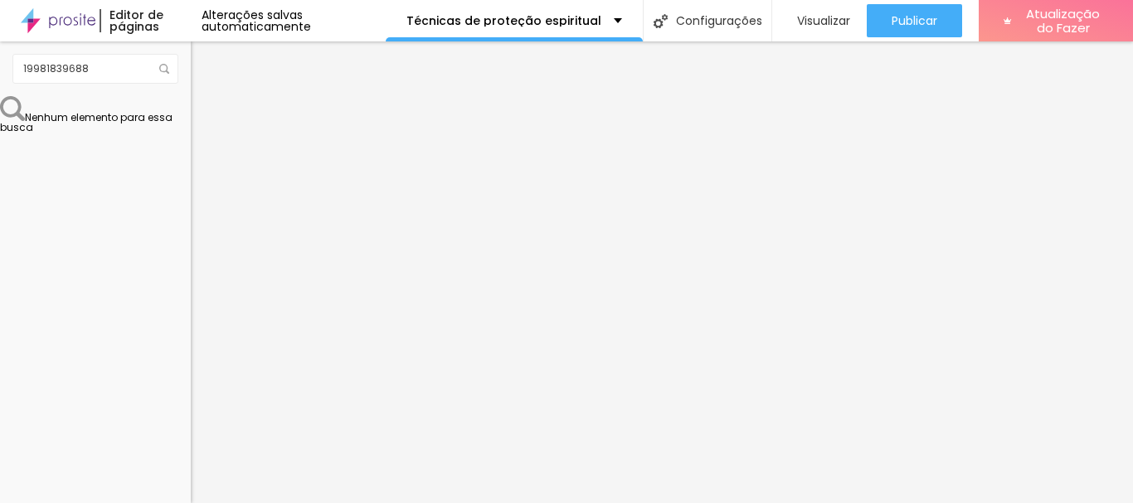
click at [206, 98] on font "Conteúdo" at bounding box center [231, 91] width 51 height 14
drag, startPoint x: 19, startPoint y: 312, endPoint x: 93, endPoint y: 328, distance: 75.5
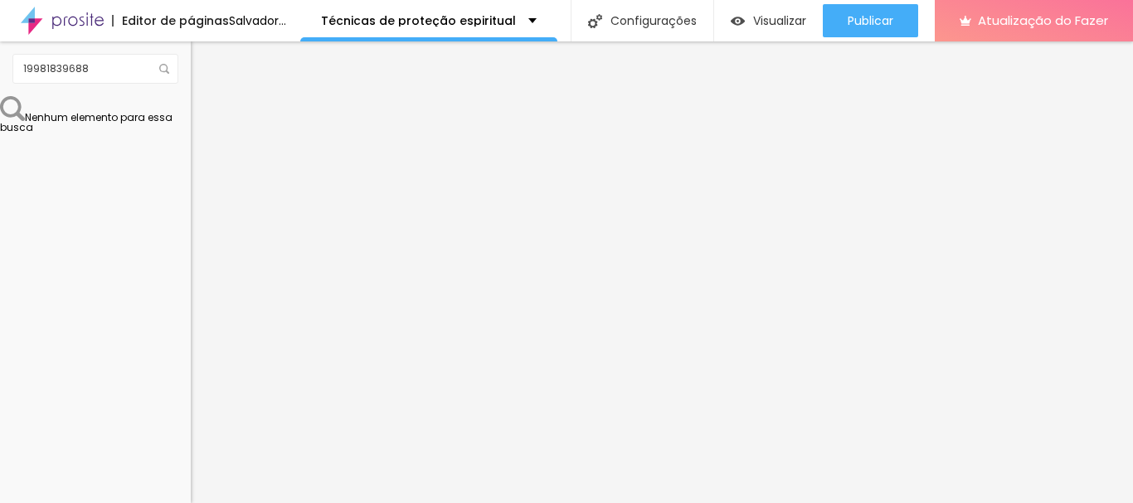
paste textarea "contra ataques"
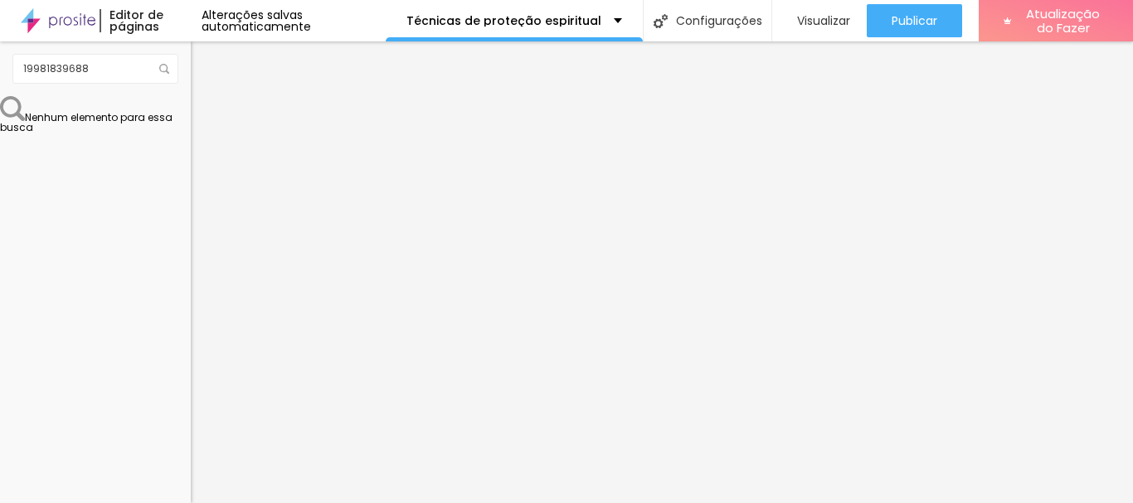
type textarea "Olá, cheguei até você pela página {page_title} e quero mais informações a aula …"
click at [203, 65] on div "Editar nulo" at bounding box center [246, 60] width 86 height 13
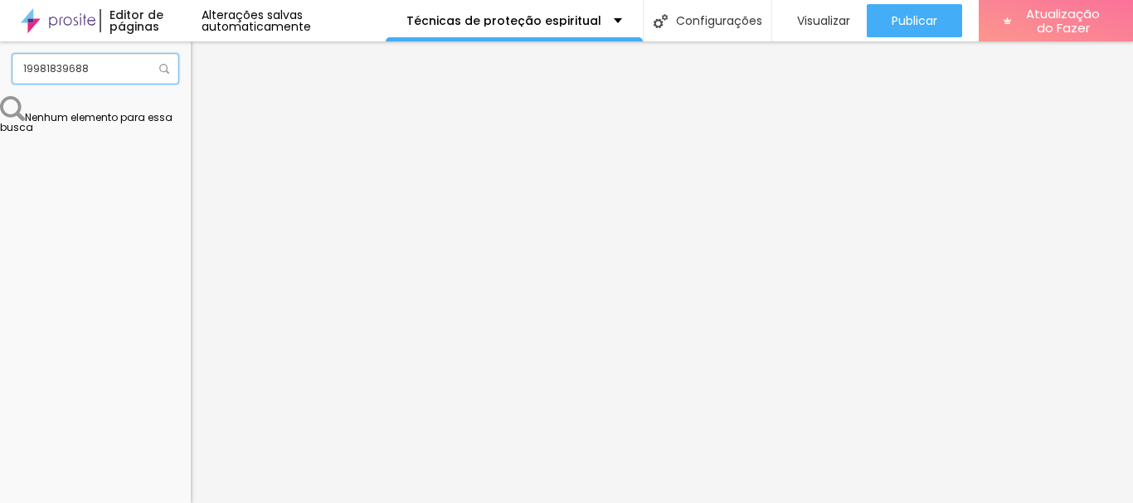
click at [67, 64] on input "19981839688" at bounding box center [95, 69] width 166 height 30
click at [67, 65] on input "19981839688" at bounding box center [95, 69] width 166 height 30
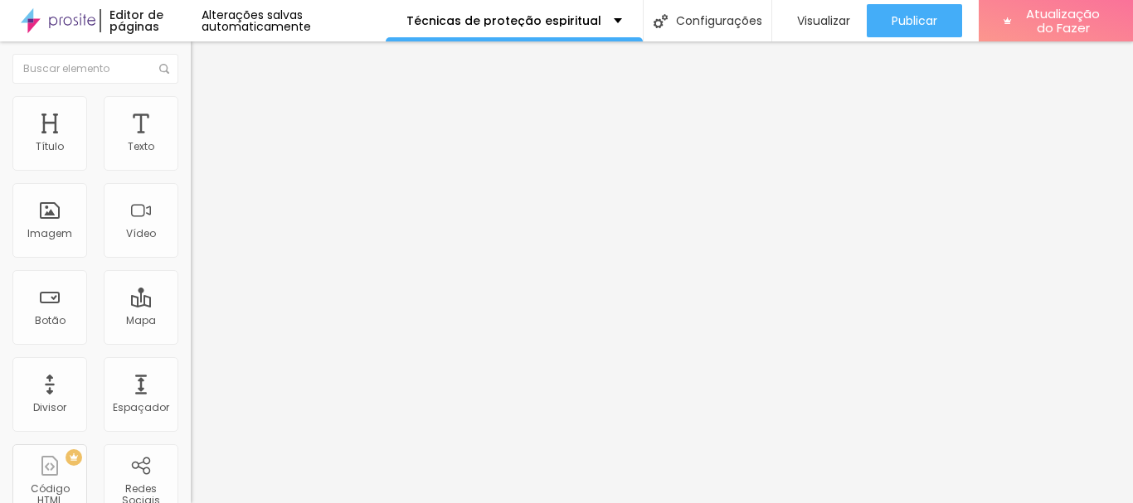
click at [191, 245] on button "button" at bounding box center [202, 236] width 23 height 17
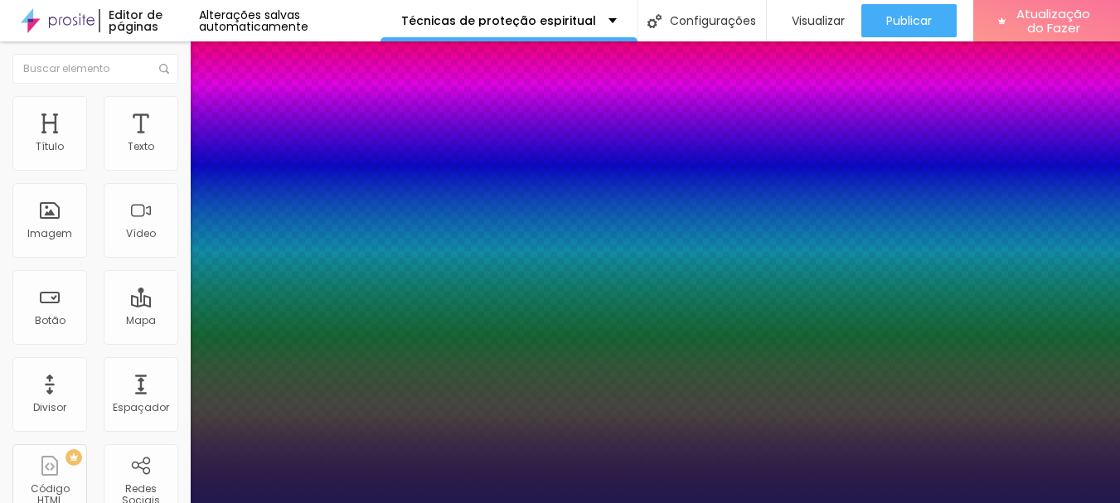
type input "1"
type input "8"
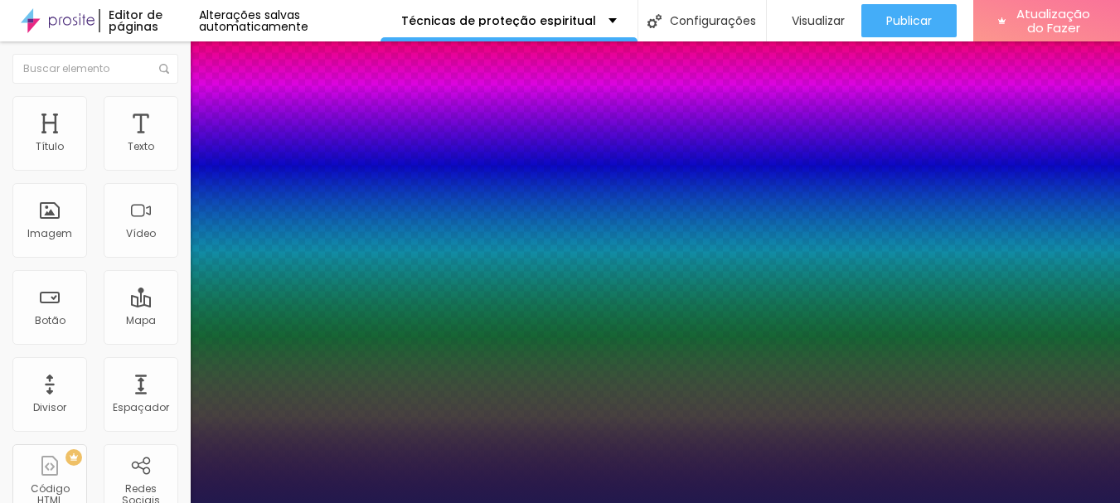
type input "2"
type input "1"
type input "25"
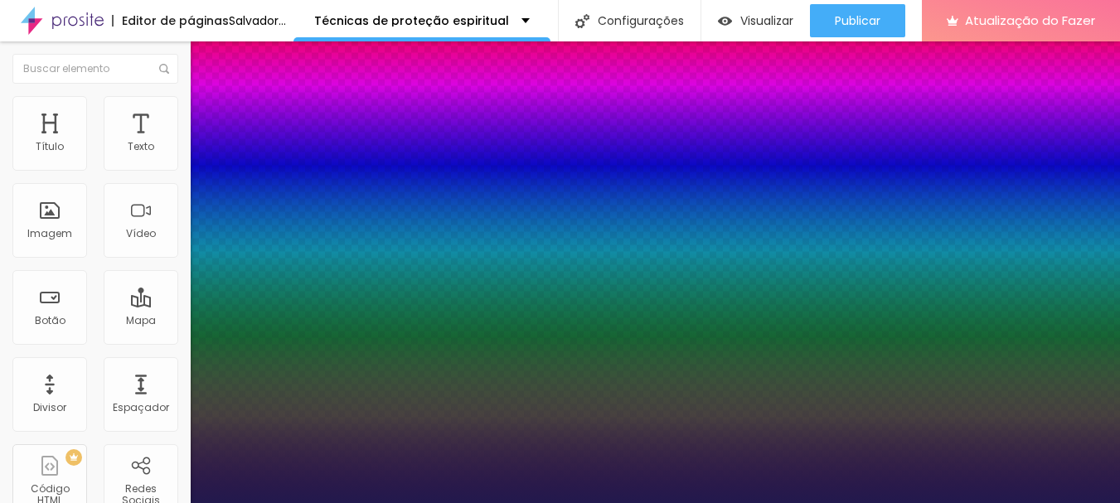
type input "1"
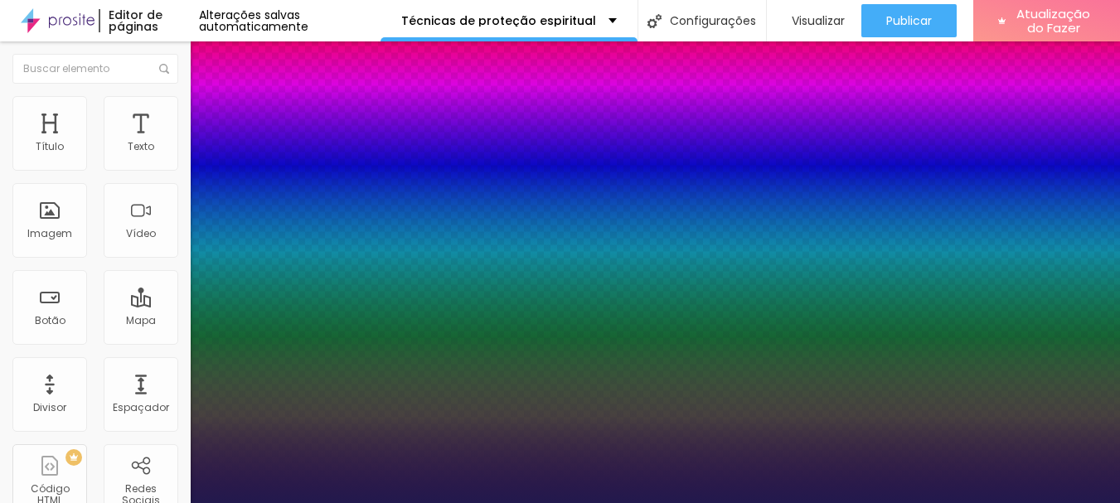
type input "25"
click at [483, 502] on div at bounding box center [560, 503] width 1120 height 0
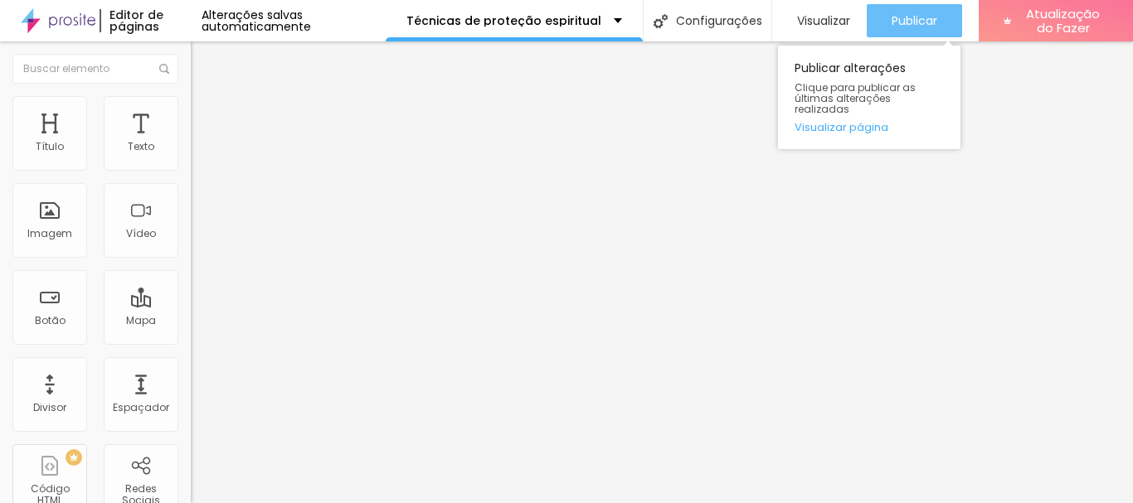
click at [907, 22] on font "Publicar" at bounding box center [914, 20] width 46 height 17
click at [876, 36] on button "Publicar" at bounding box center [914, 20] width 95 height 33
click at [900, 12] on font "Publicar" at bounding box center [914, 20] width 46 height 17
click at [910, 16] on font "Publicar" at bounding box center [914, 20] width 46 height 17
click at [905, 22] on font "Publicar" at bounding box center [914, 20] width 46 height 17
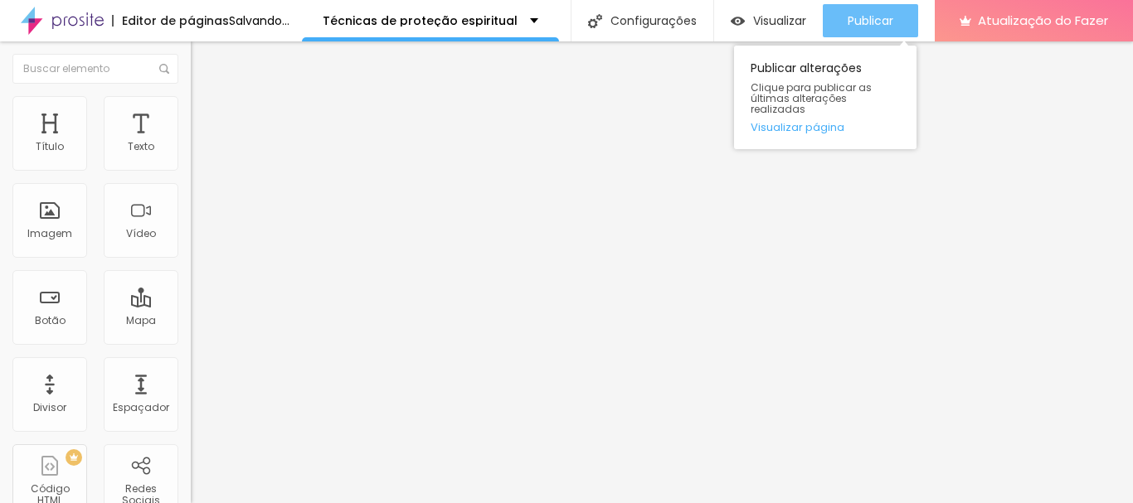
type textarea "Olá, cheguei até você pela página {page_title} e quero mais informações sobre a…"
click at [893, 19] on font "Publicar" at bounding box center [870, 20] width 46 height 17
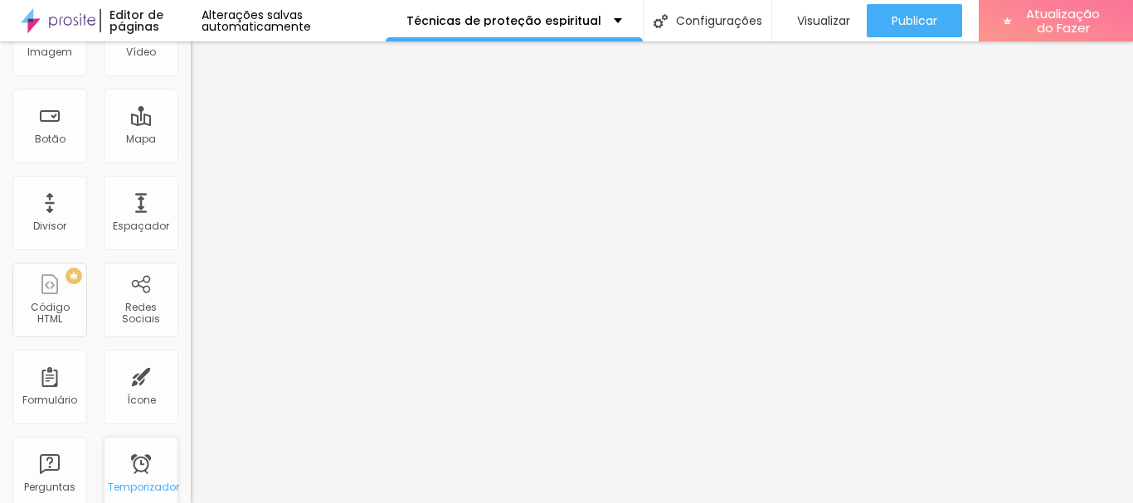
scroll to position [80, 0]
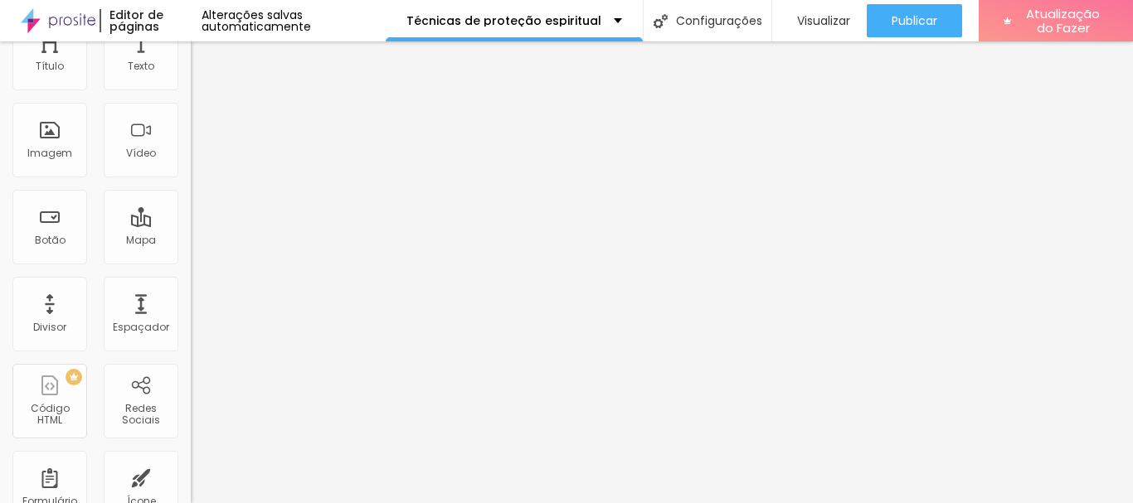
click at [191, 94] on img at bounding box center [195, 89] width 8 height 8
click at [201, 75] on input "[DATE] 16:31" at bounding box center [236, 67] width 70 height 17
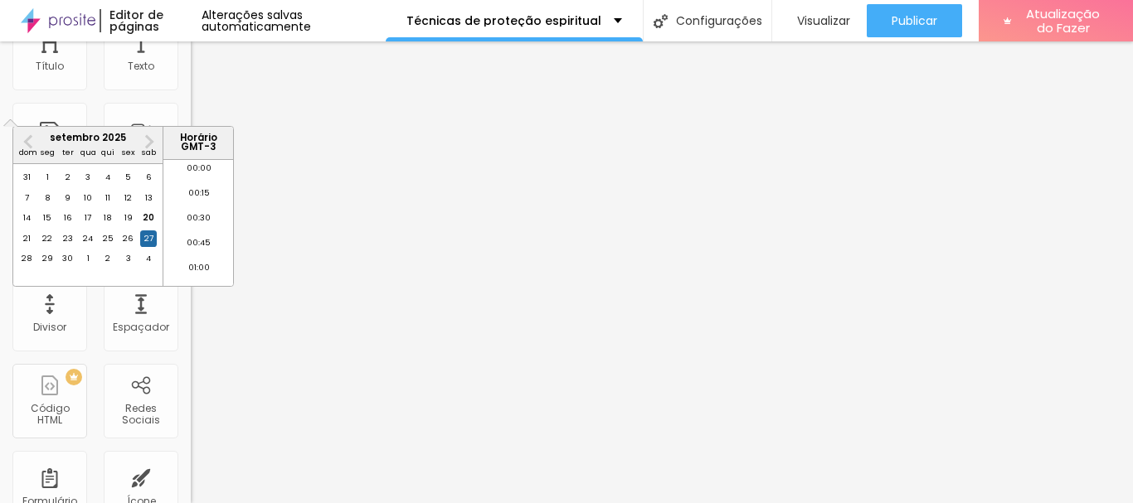
scroll to position [1591, 0]
click at [148, 141] on span "Próximo mês" at bounding box center [148, 141] width 0 height 19
click at [128, 206] on div "10" at bounding box center [128, 198] width 17 height 17
click at [125, 206] on div "10" at bounding box center [128, 198] width 17 height 17
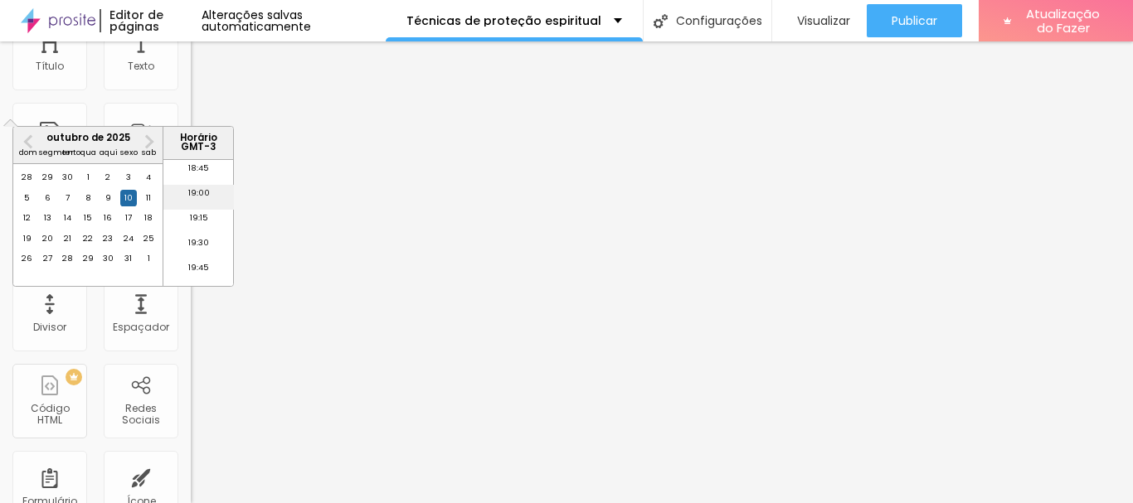
click at [206, 201] on li "19:00" at bounding box center [198, 197] width 70 height 25
type input "[DATE] 19:00"
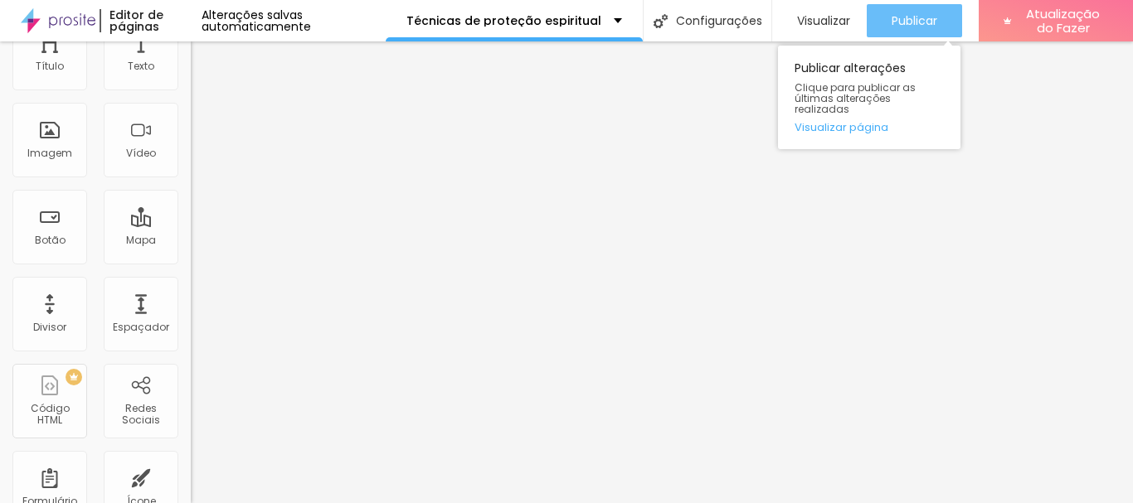
click at [932, 24] on button "Publicar" at bounding box center [914, 20] width 95 height 33
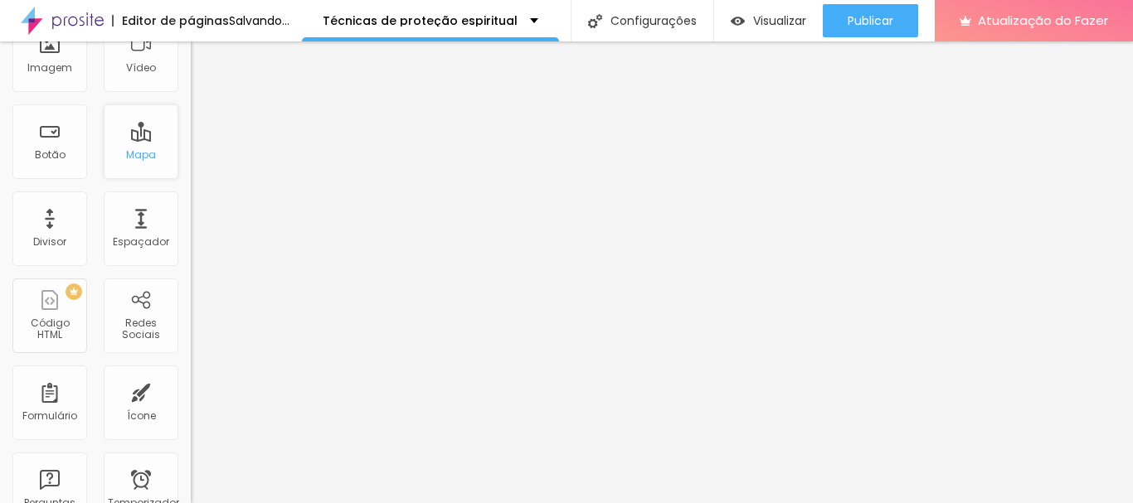
scroll to position [0, 0]
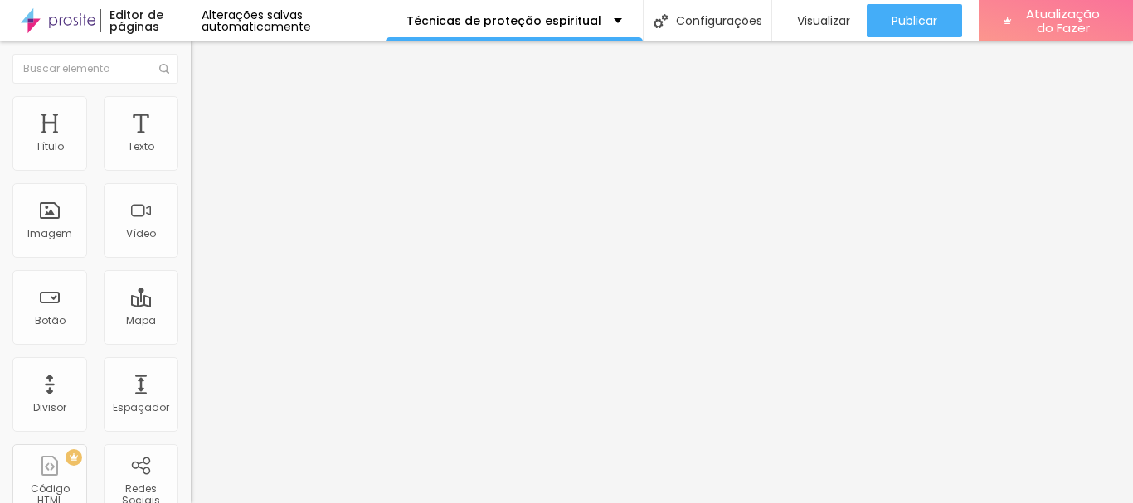
click at [191, 156] on input "Alboom [GEOGRAPHIC_DATA]" at bounding box center [290, 147] width 199 height 17
type input "A"
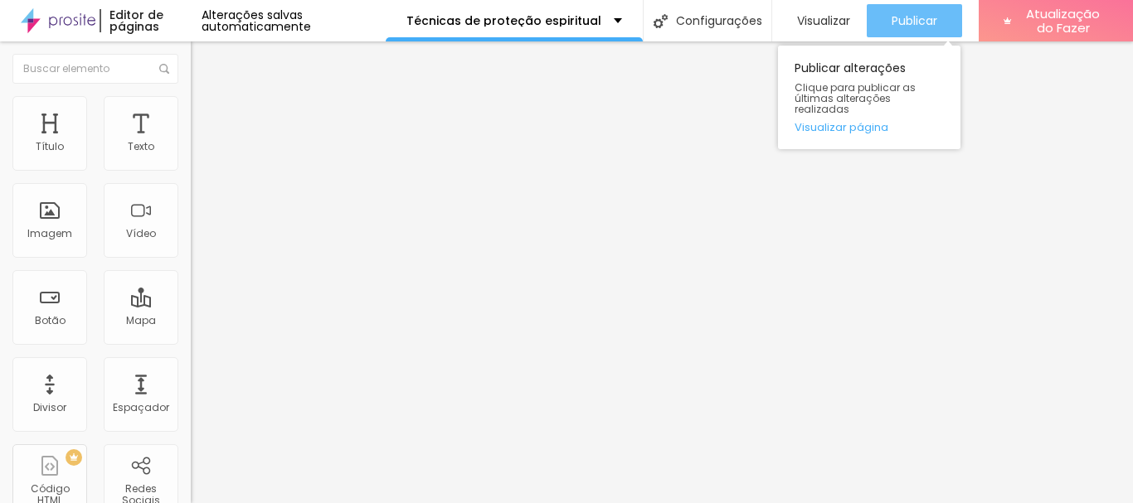
type input "Espaço Ondina, Piracicaba"
click at [918, 22] on font "Publicar" at bounding box center [914, 20] width 46 height 17
click at [907, 10] on div "Publicar" at bounding box center [914, 20] width 46 height 33
